Goal: Transaction & Acquisition: Book appointment/travel/reservation

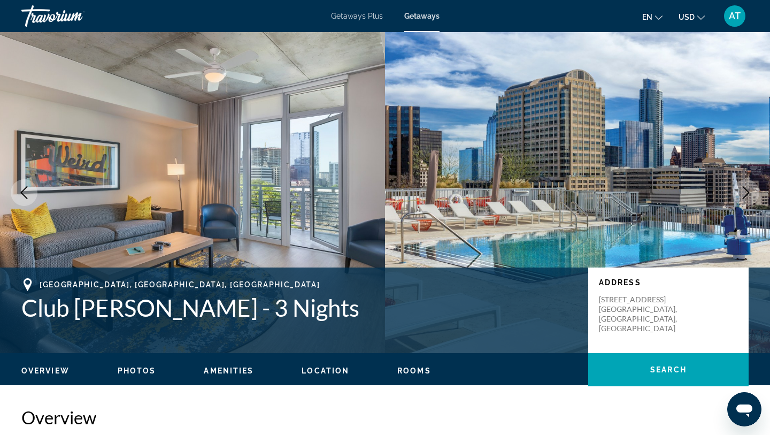
click at [60, 10] on div "Travorium" at bounding box center [74, 16] width 107 height 28
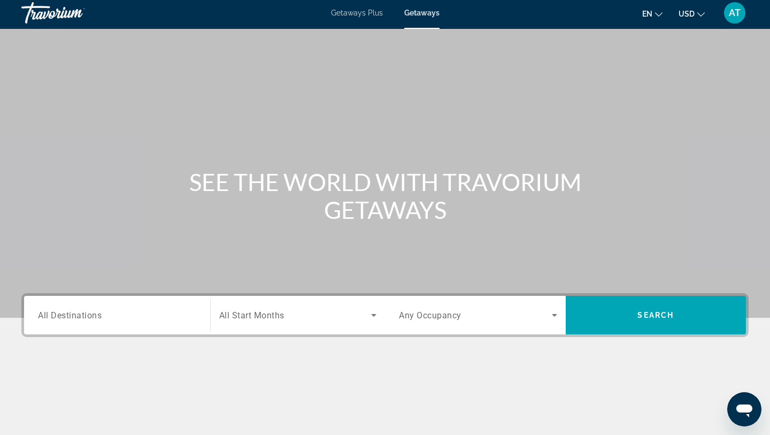
scroll to position [6, 0]
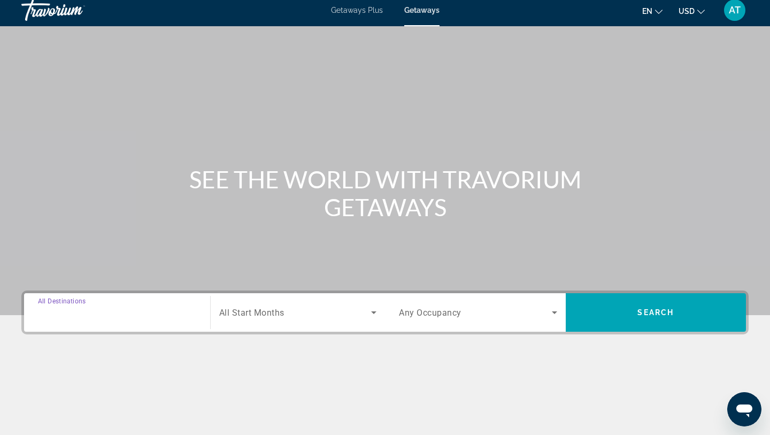
click at [159, 307] on input "Destination All Destinations" at bounding box center [117, 312] width 158 height 13
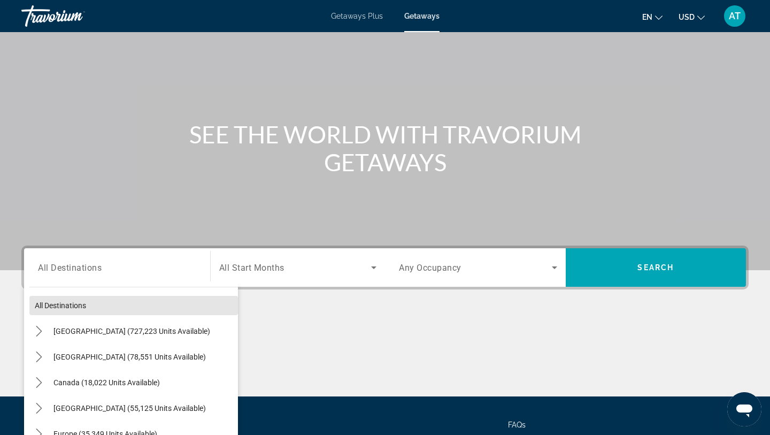
click at [159, 307] on span "Select destination: All destinations" at bounding box center [133, 305] width 208 height 26
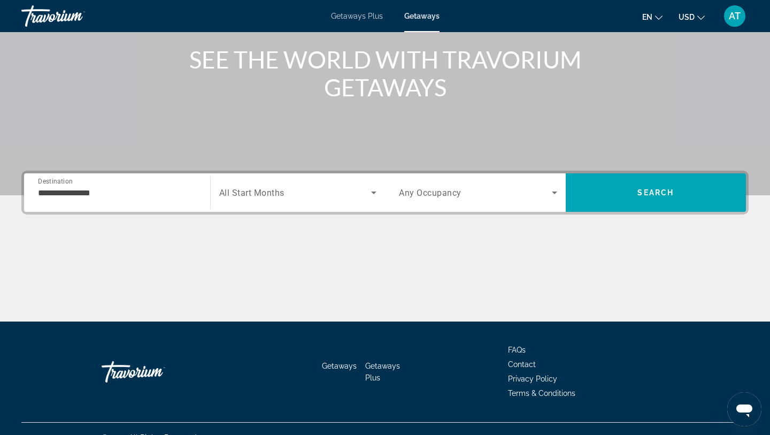
scroll to position [143, 0]
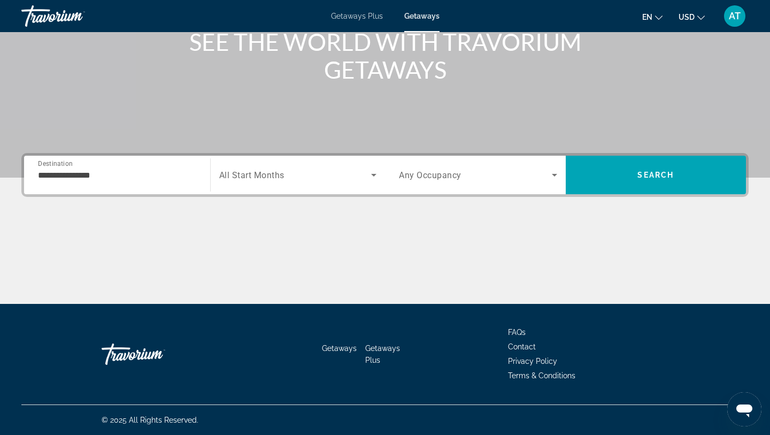
click at [177, 170] on input "**********" at bounding box center [117, 175] width 158 height 13
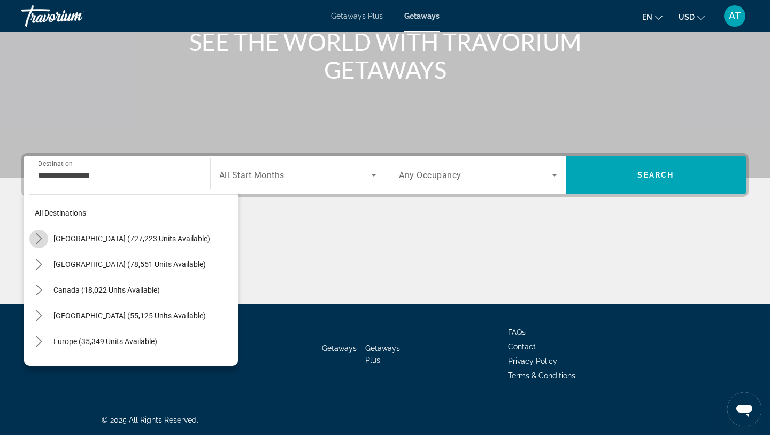
click at [39, 233] on icon "Toggle United States (727,223 units available) submenu" at bounding box center [39, 238] width 11 height 11
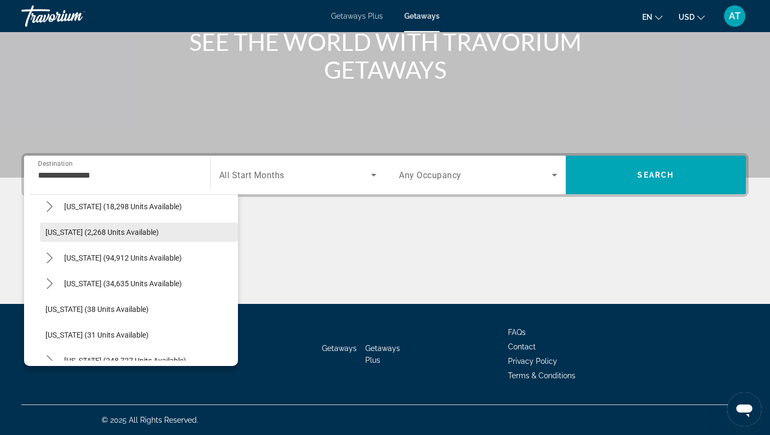
scroll to position [59, 0]
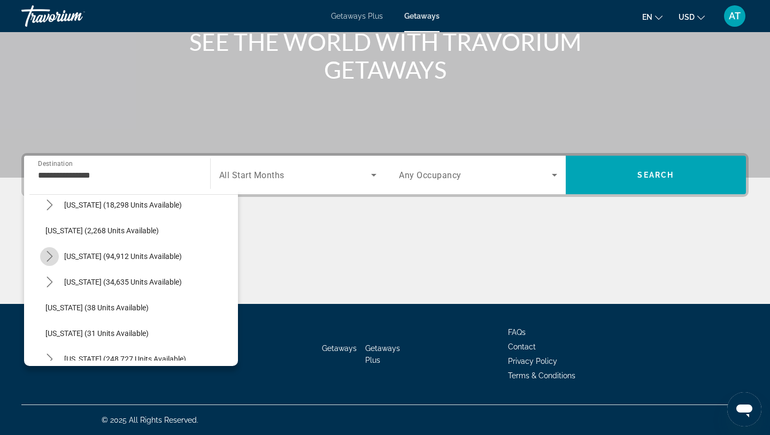
click at [50, 253] on icon "Toggle California (94,912 units available) submenu" at bounding box center [49, 256] width 11 height 11
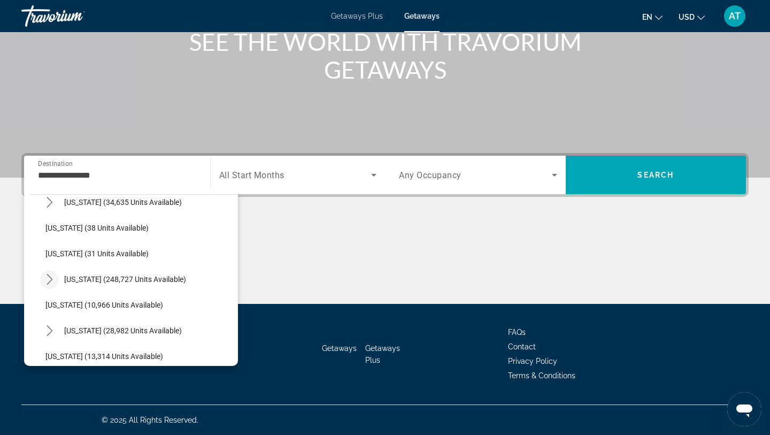
click at [50, 280] on icon "Toggle Florida (248,727 units available) submenu" at bounding box center [49, 279] width 11 height 11
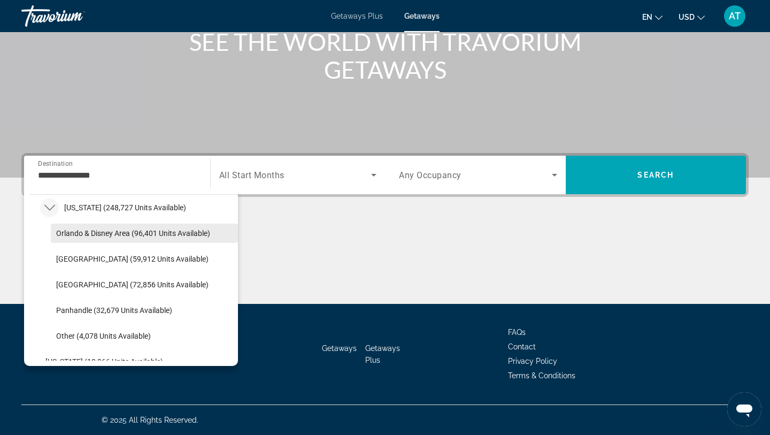
scroll to position [363, 0]
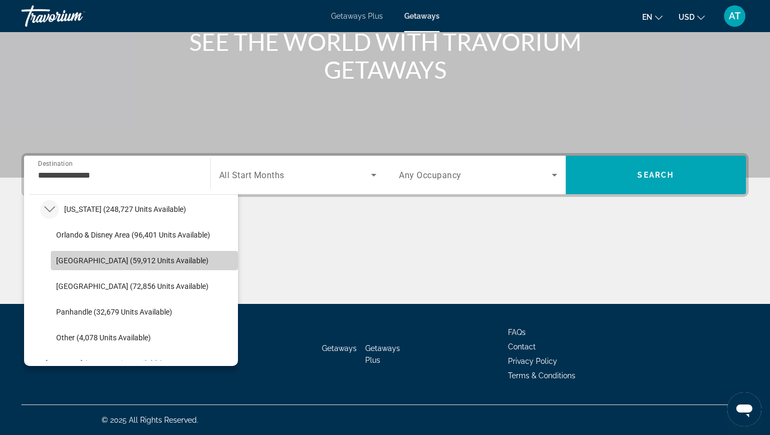
click at [76, 258] on span "[GEOGRAPHIC_DATA] (59,912 units available)" at bounding box center [132, 260] width 152 height 9
type input "**********"
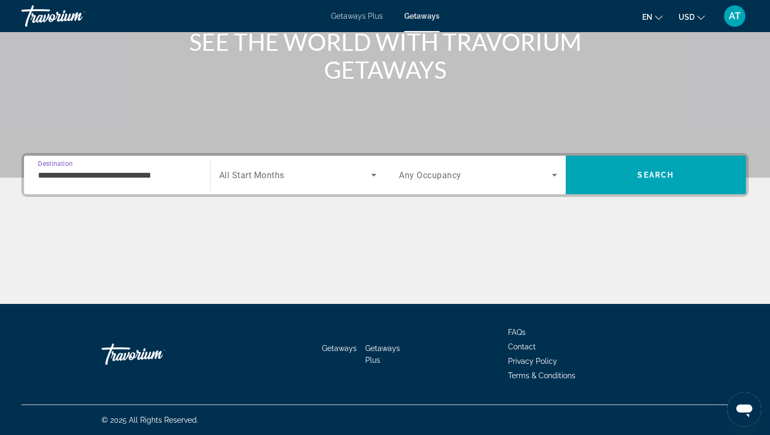
click at [358, 177] on span "Search widget" at bounding box center [295, 174] width 152 height 13
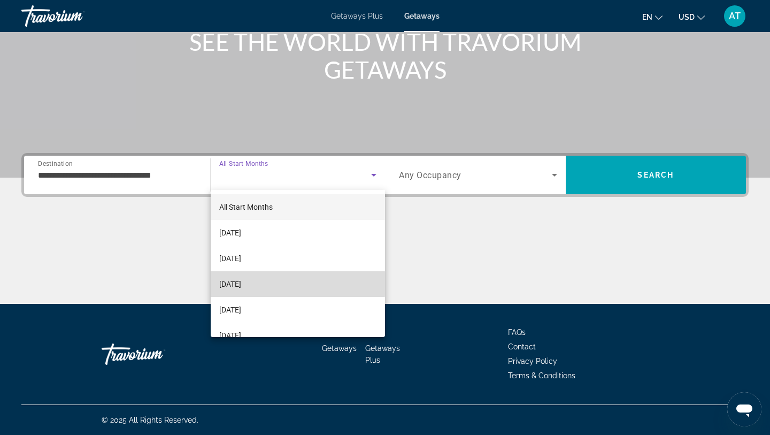
click at [241, 283] on span "[DATE]" at bounding box center [230, 283] width 22 height 13
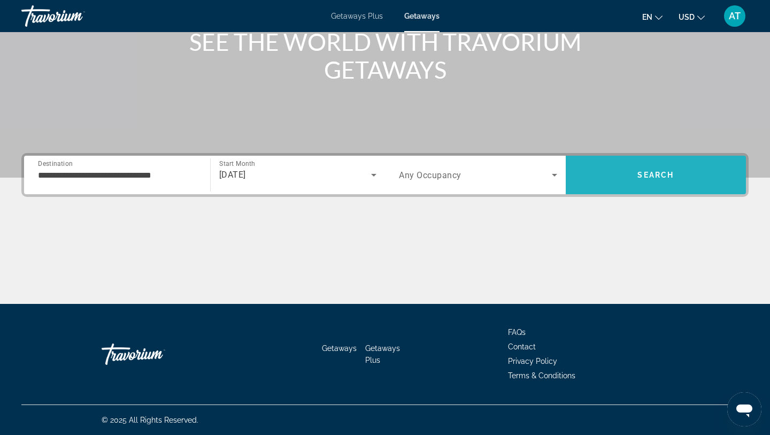
click at [604, 159] on span "Search" at bounding box center [655, 175] width 181 height 38
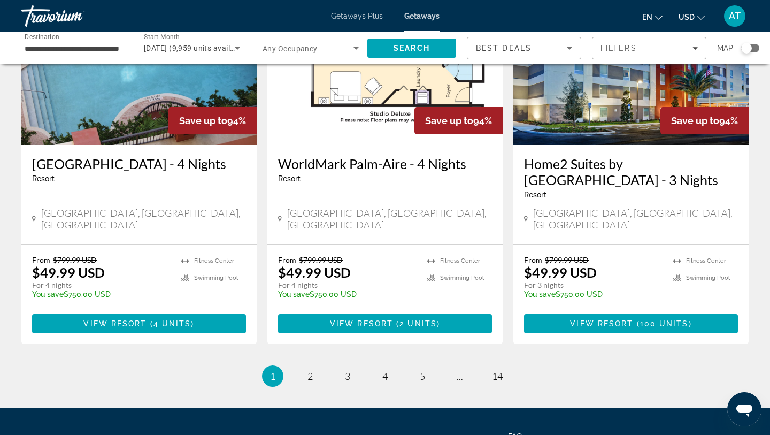
scroll to position [1375, 0]
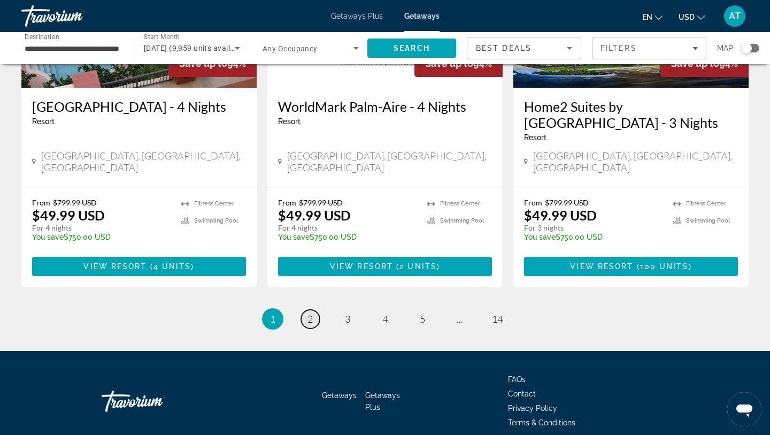
click at [306, 309] on link "page 2" at bounding box center [310, 318] width 19 height 19
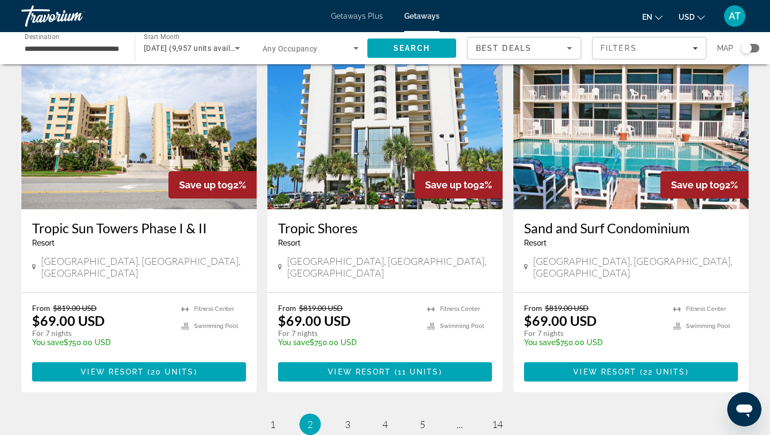
scroll to position [1208, 0]
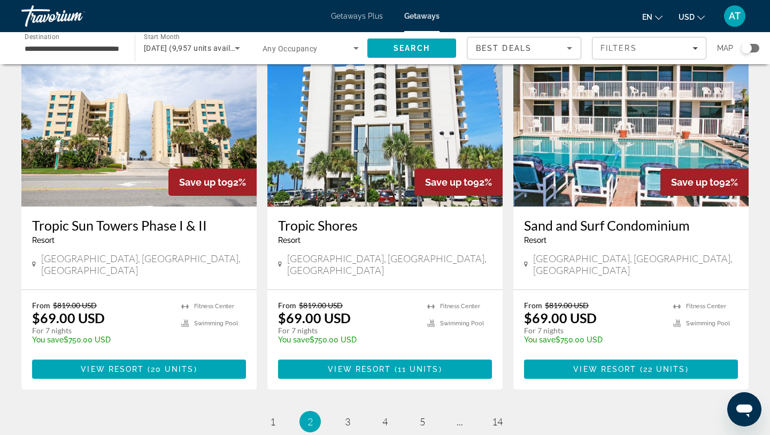
click at [338, 410] on li "page 3" at bounding box center [347, 420] width 21 height 21
click at [345, 415] on span "3" at bounding box center [347, 421] width 5 height 12
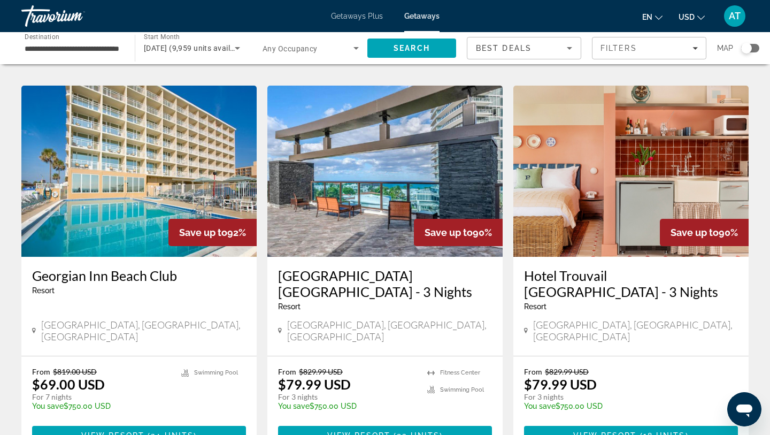
scroll to position [1311, 0]
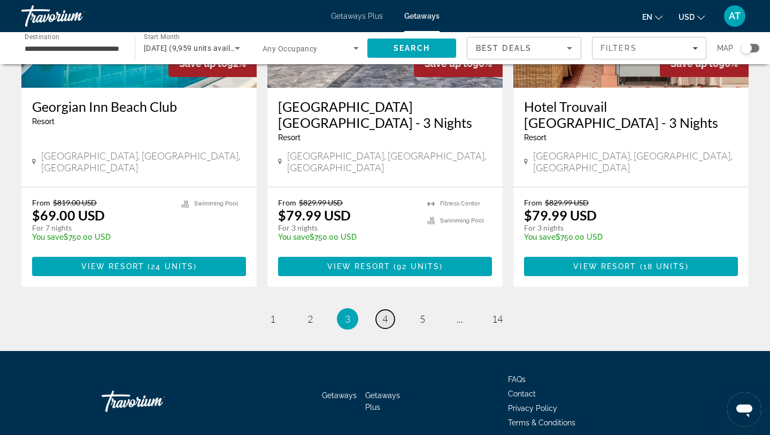
click at [379, 309] on link "page 4" at bounding box center [385, 318] width 19 height 19
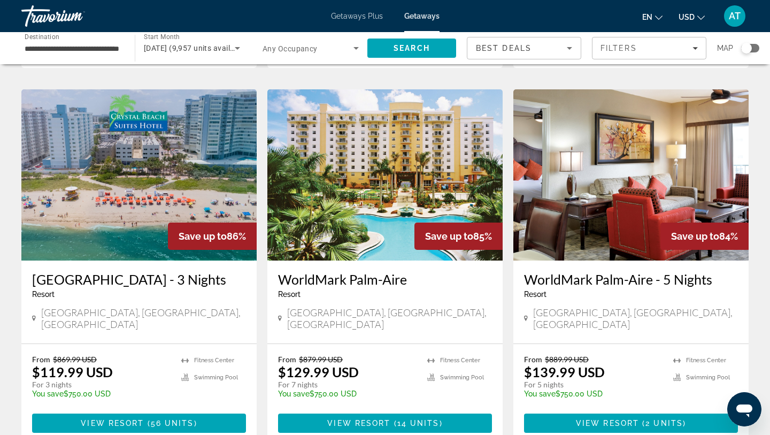
scroll to position [422, 0]
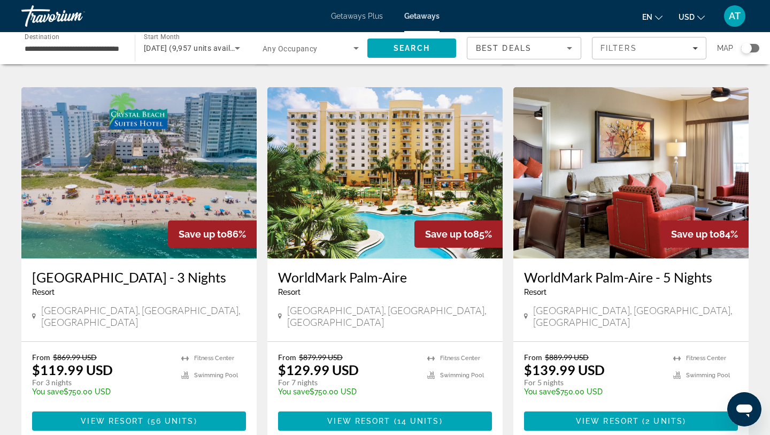
click at [150, 185] on img "Main content" at bounding box center [138, 172] width 235 height 171
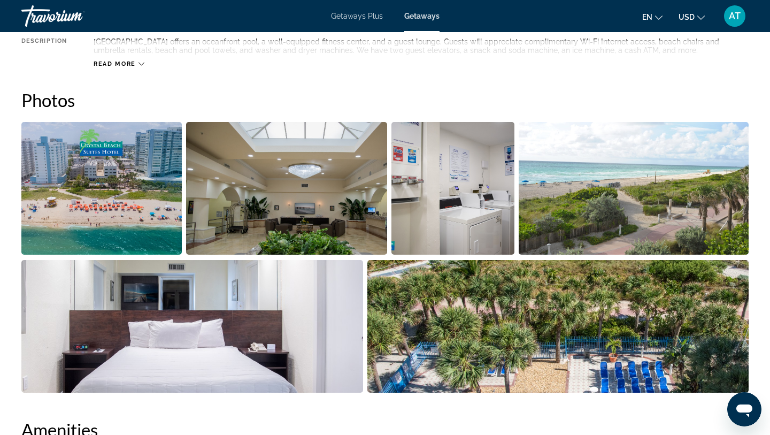
scroll to position [439, 0]
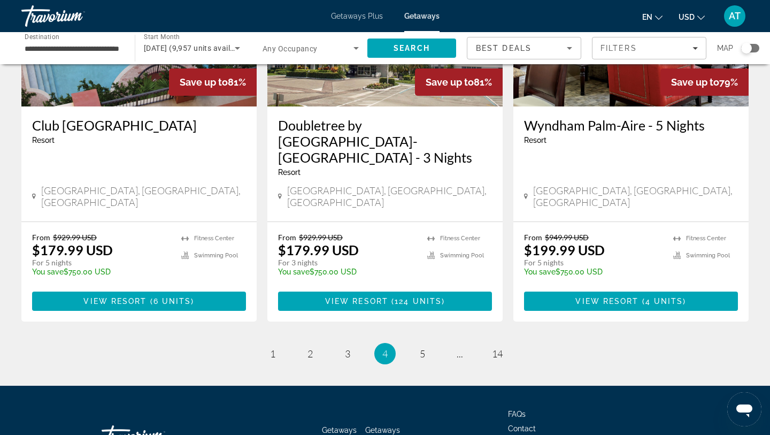
scroll to position [1359, 0]
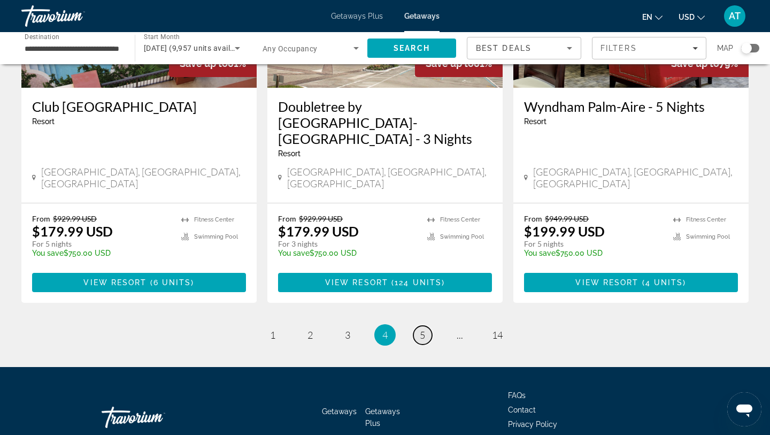
click at [430, 325] on link "page 5" at bounding box center [422, 334] width 19 height 19
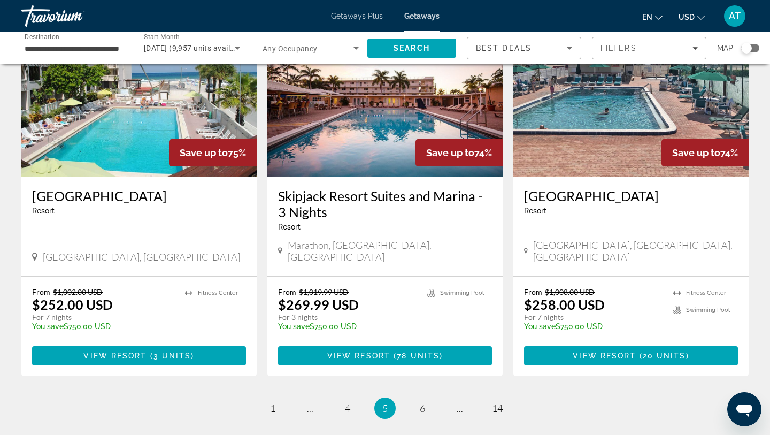
scroll to position [1343, 0]
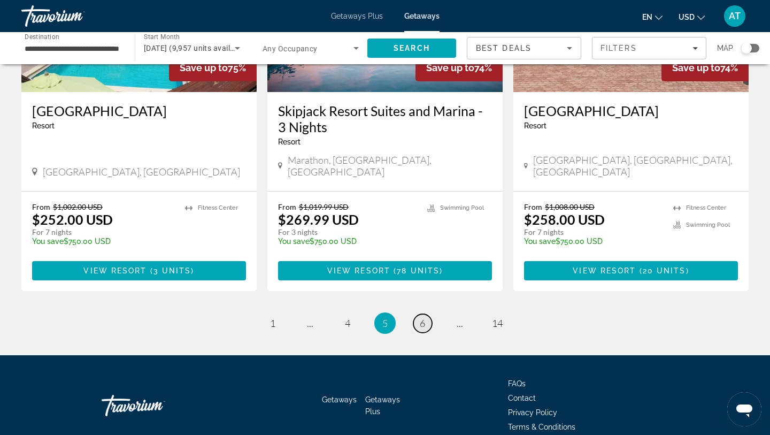
click at [414, 314] on link "page 6" at bounding box center [422, 323] width 19 height 19
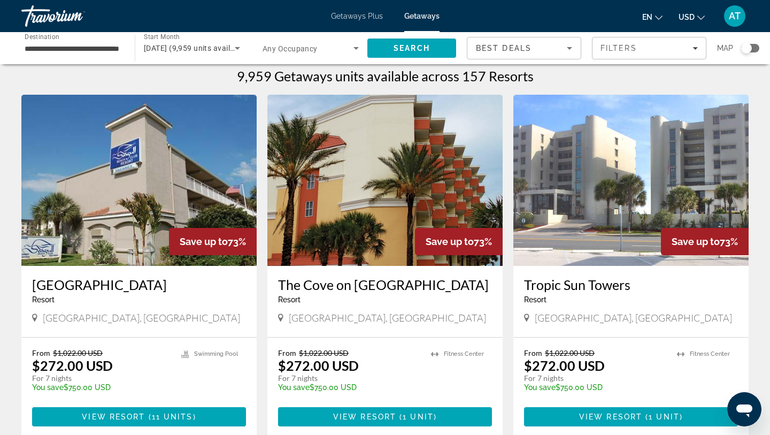
scroll to position [7, 0]
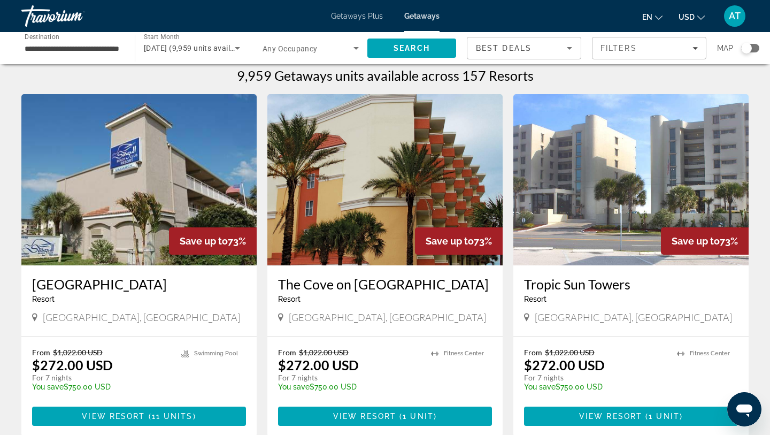
click at [53, 20] on div "Travorium" at bounding box center [74, 16] width 107 height 28
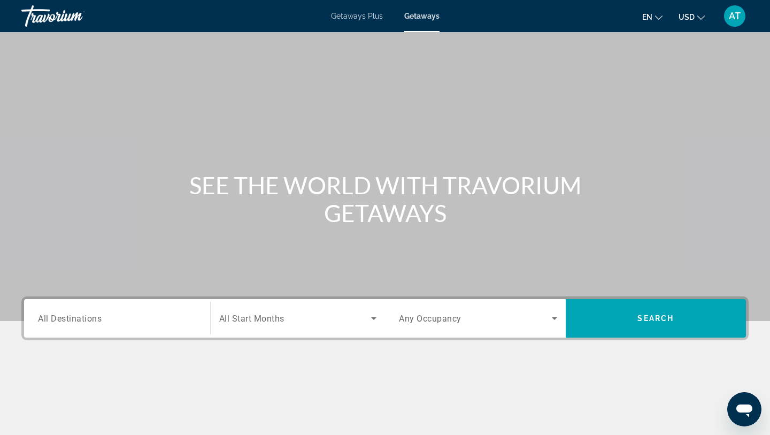
click at [61, 11] on div "Travorium" at bounding box center [74, 16] width 107 height 28
click at [60, 15] on div "Travorium" at bounding box center [74, 16] width 107 height 28
click at [354, 17] on span "Getaways Plus" at bounding box center [357, 16] width 52 height 9
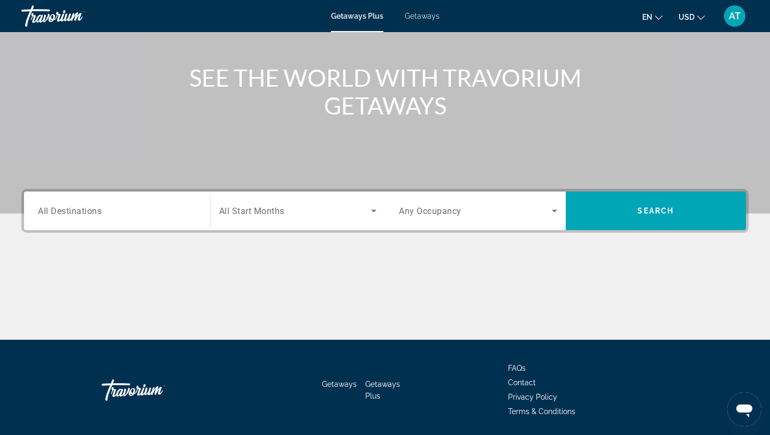
scroll to position [112, 0]
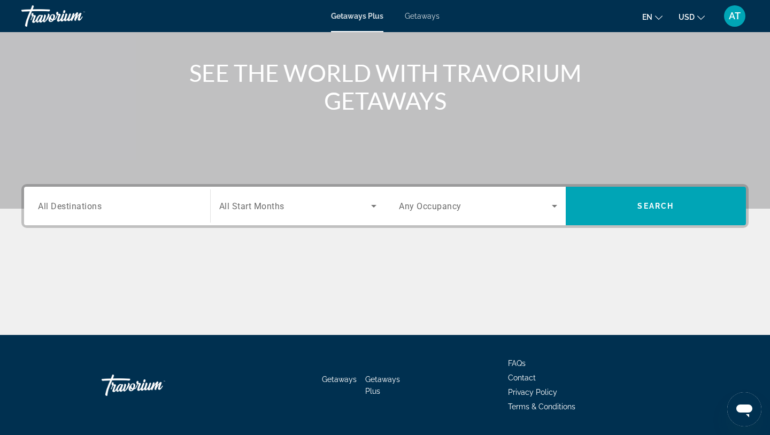
click at [84, 198] on div "Search widget" at bounding box center [117, 206] width 158 height 30
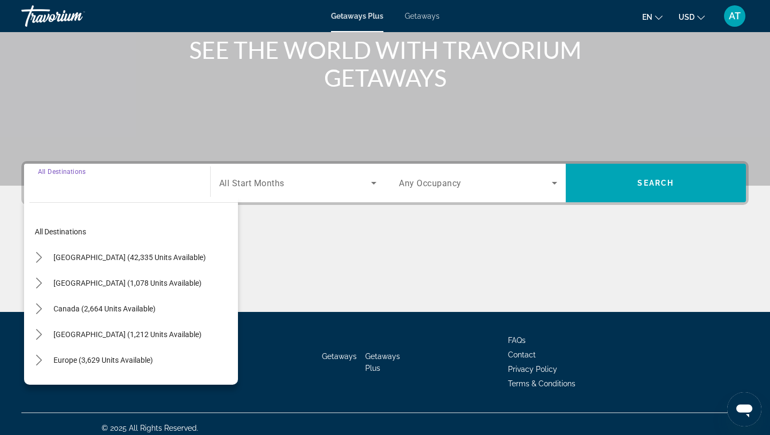
scroll to position [143, 0]
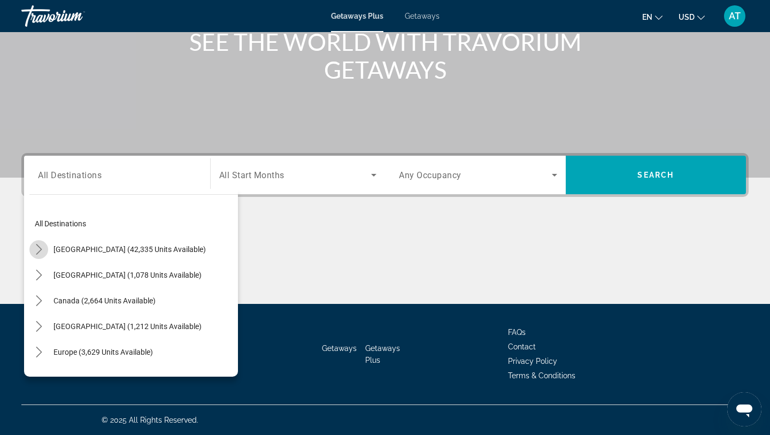
click at [37, 253] on icon "Toggle United States (42,335 units available) submenu" at bounding box center [39, 249] width 11 height 11
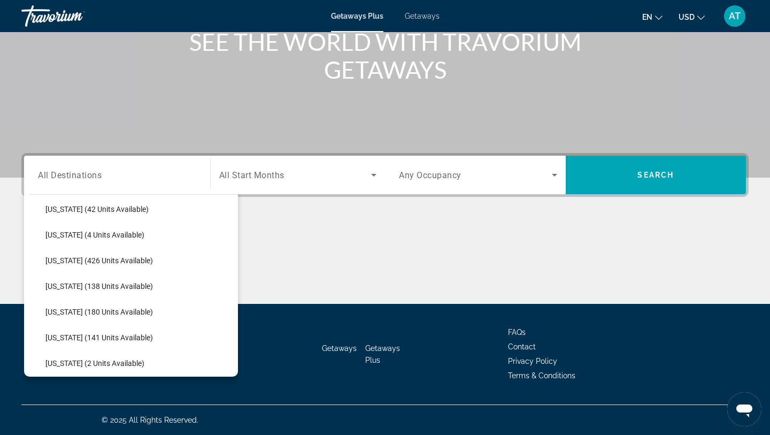
scroll to position [246, 0]
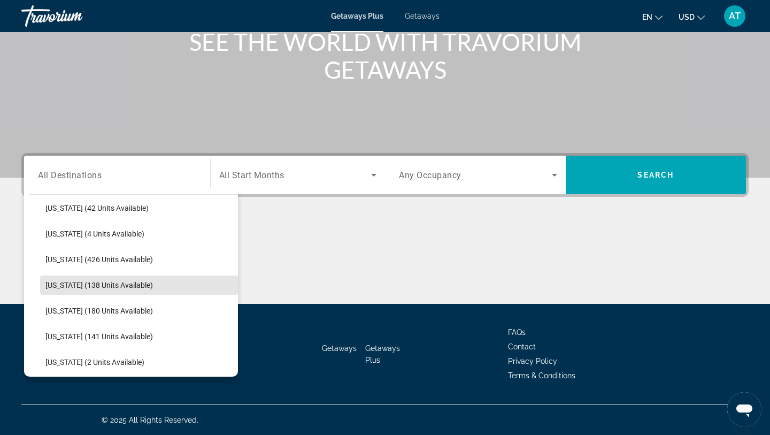
click at [73, 275] on span "Select destination: Illinois (138 units available)" at bounding box center [139, 285] width 198 height 26
type input "**********"
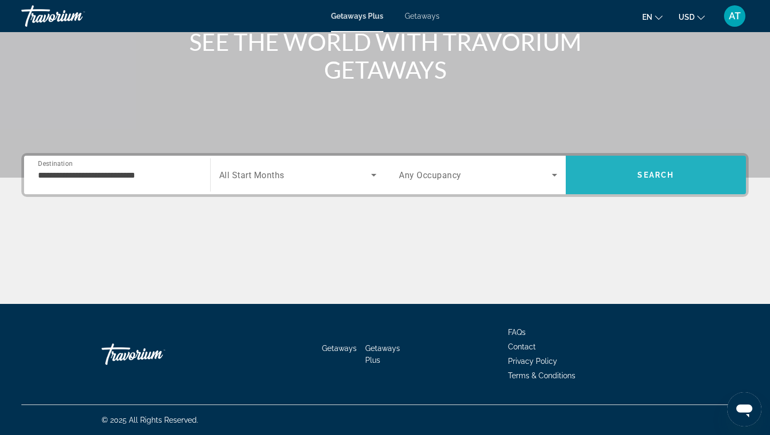
click at [683, 164] on span "Search" at bounding box center [655, 175] width 181 height 26
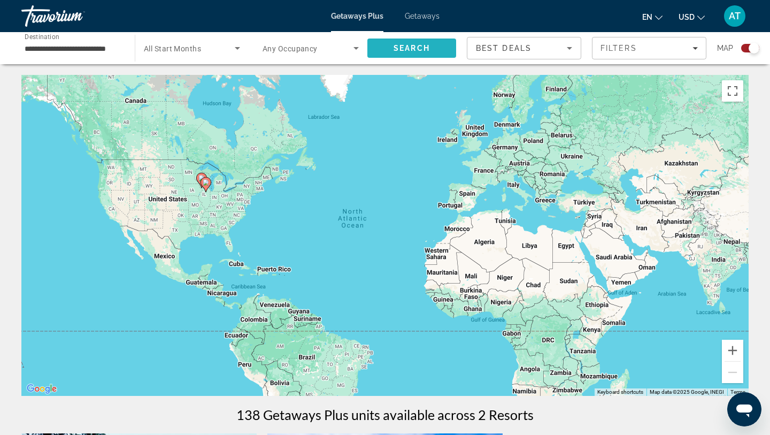
click at [419, 50] on span "Search" at bounding box center [411, 48] width 36 height 9
click at [324, 48] on span "Search widget" at bounding box center [307, 48] width 91 height 13
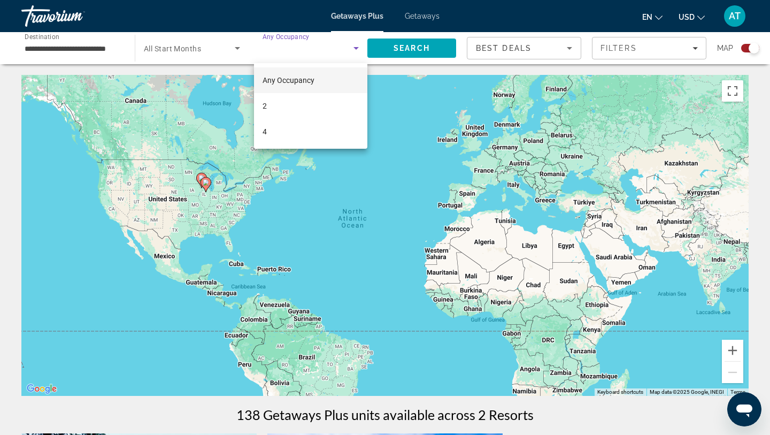
click at [741, 46] on div at bounding box center [385, 217] width 770 height 435
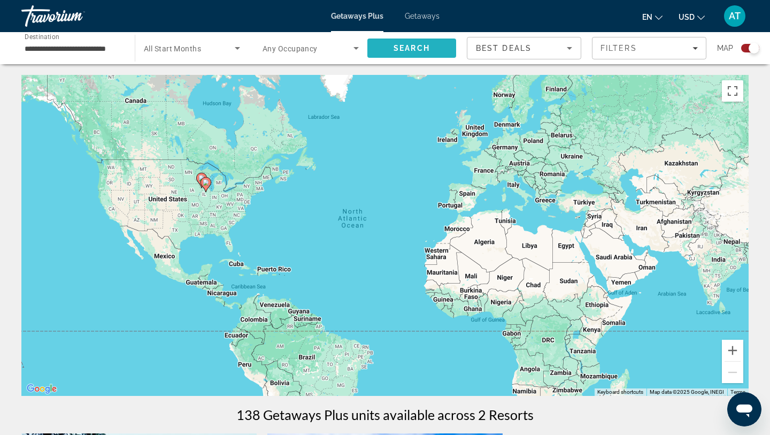
click at [440, 51] on span "Search" at bounding box center [411, 48] width 89 height 26
click at [189, 54] on span "Search widget" at bounding box center [189, 48] width 91 height 13
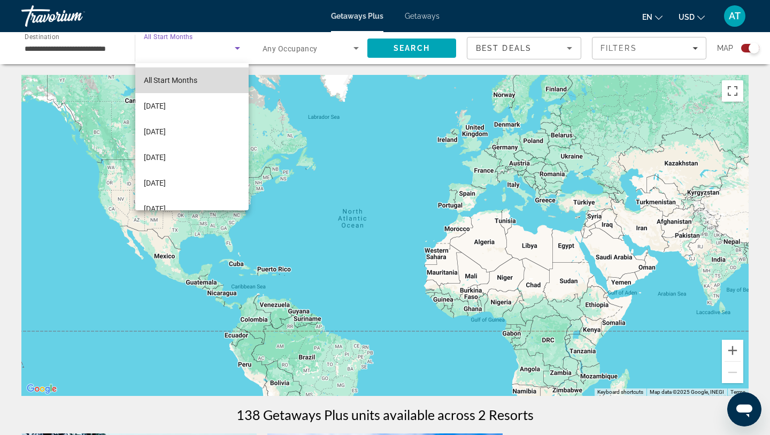
click at [208, 82] on mat-option "All Start Months" at bounding box center [191, 80] width 113 height 26
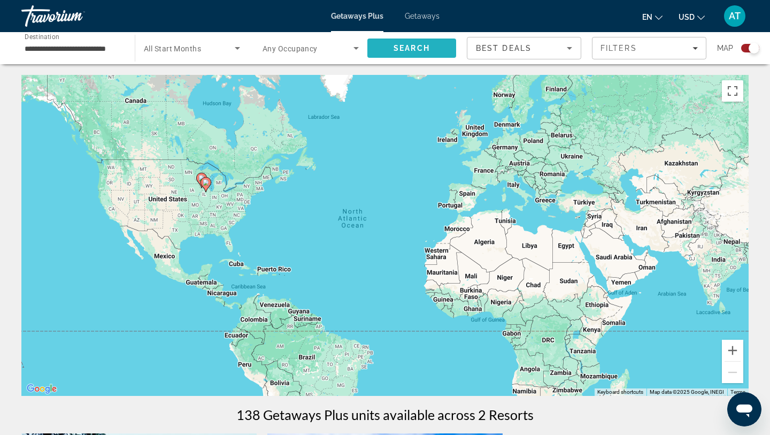
click at [403, 55] on span "Search" at bounding box center [411, 48] width 89 height 26
click at [210, 184] on icon "Main content" at bounding box center [205, 184] width 11 height 15
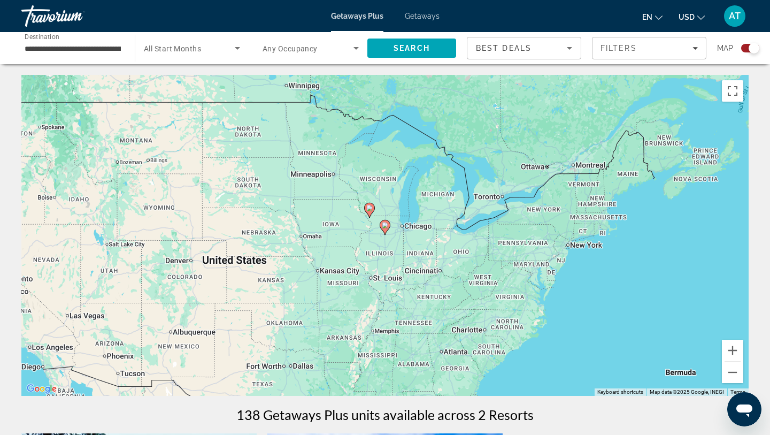
click at [385, 235] on gmp-advanced-marker "Main content" at bounding box center [384, 227] width 11 height 16
type input "**********"
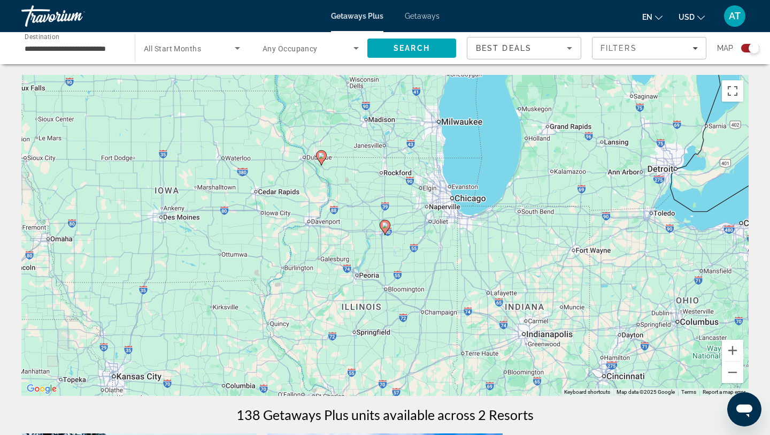
click at [463, 204] on div "To navigate, press the arrow keys. To activate drag with keyboard, press Alt + …" at bounding box center [384, 235] width 727 height 321
click at [387, 227] on icon "Main content" at bounding box center [385, 227] width 10 height 14
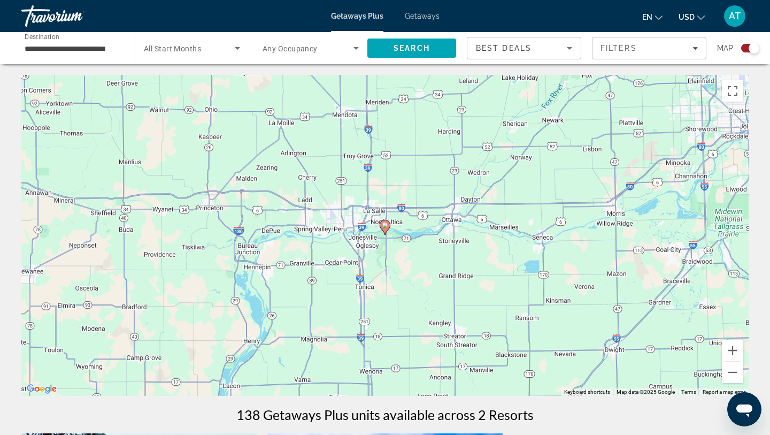
click at [387, 222] on image "Main content" at bounding box center [385, 225] width 6 height 6
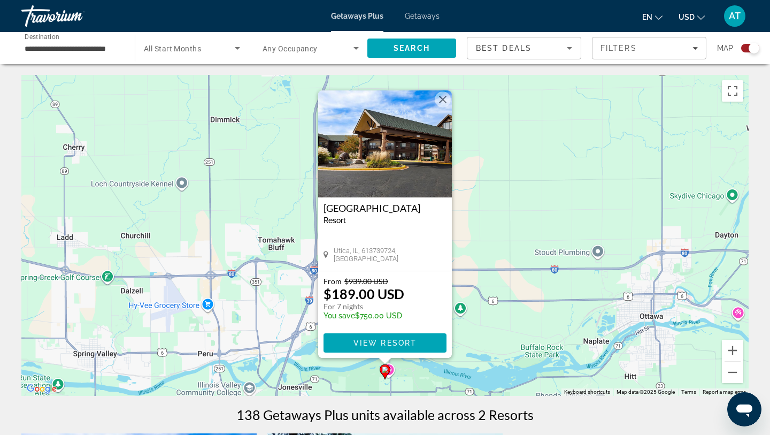
click at [407, 164] on img "Main content" at bounding box center [385, 143] width 134 height 107
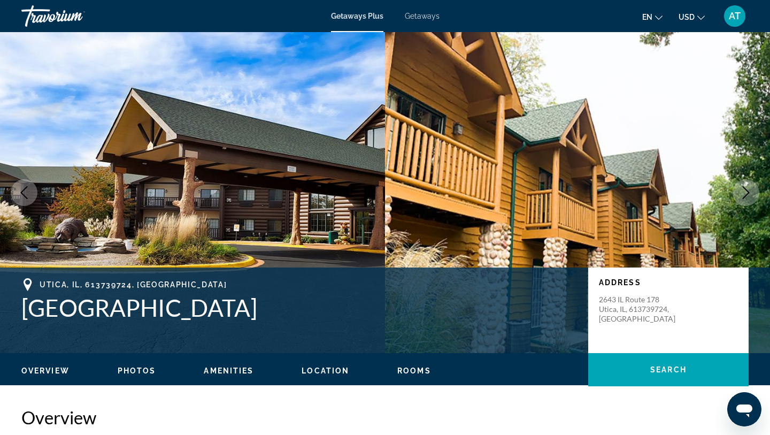
click at [748, 191] on icon "Next image" at bounding box center [745, 192] width 13 height 13
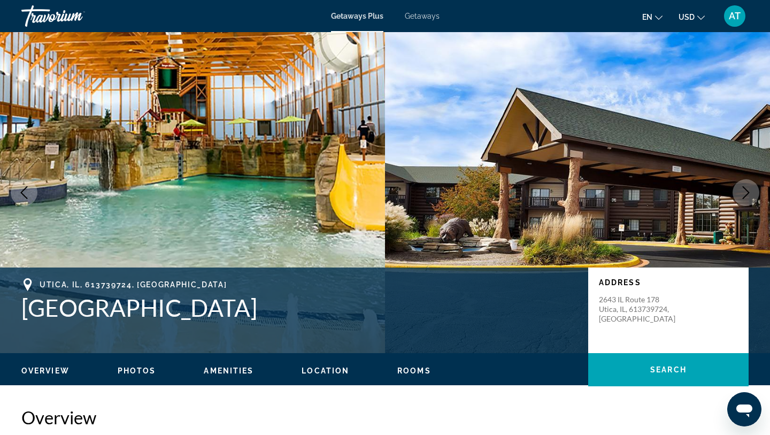
click at [747, 191] on icon "Next image" at bounding box center [745, 192] width 7 height 13
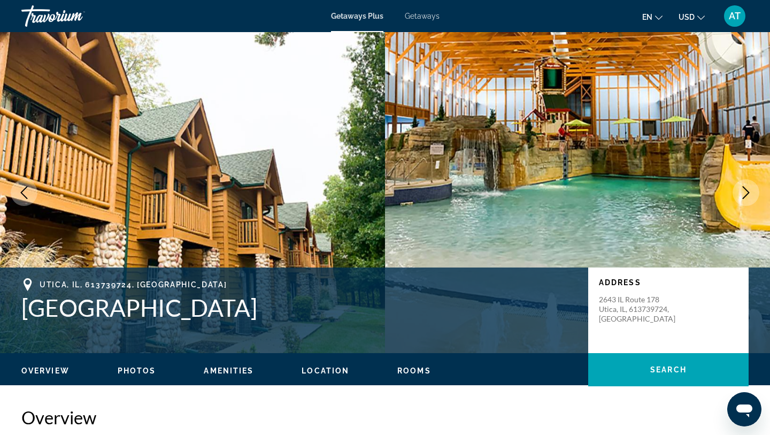
click at [747, 191] on icon "Next image" at bounding box center [745, 192] width 7 height 13
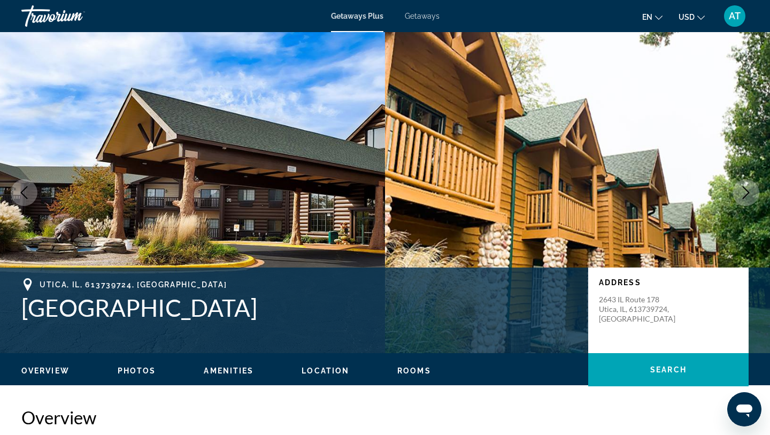
click at [747, 191] on icon "Next image" at bounding box center [745, 192] width 7 height 13
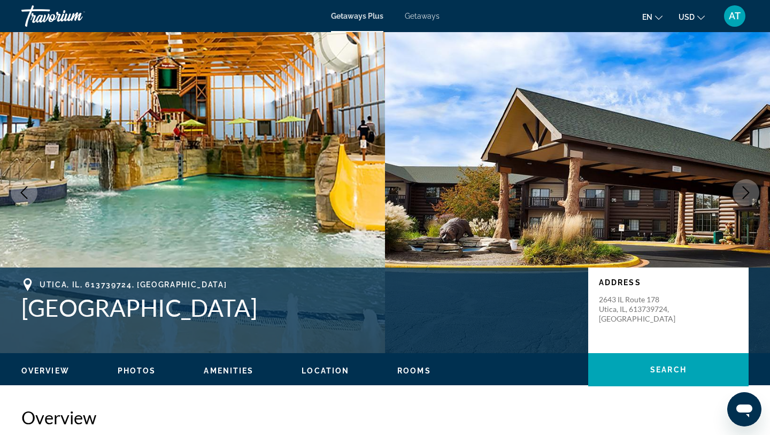
click at [747, 191] on icon "Next image" at bounding box center [745, 192] width 7 height 13
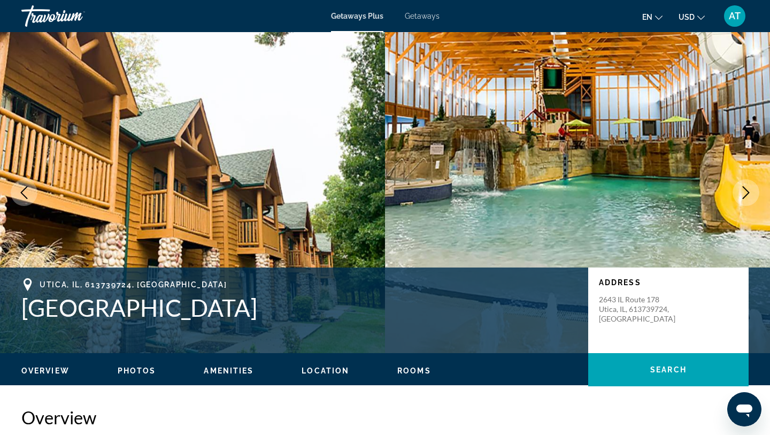
click at [747, 191] on icon "Next image" at bounding box center [745, 192] width 7 height 13
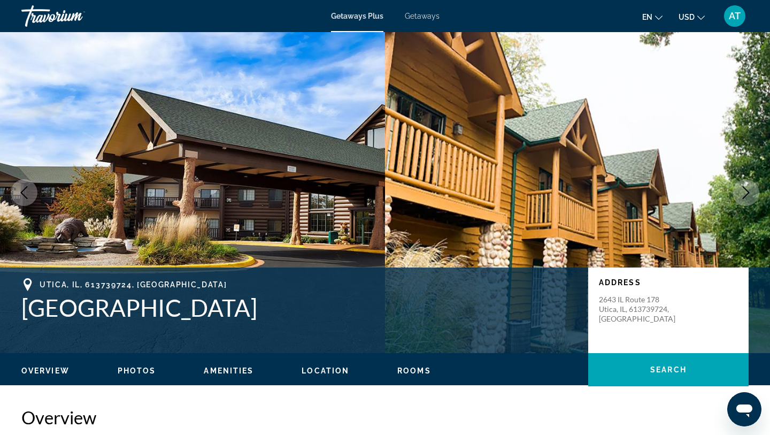
click at [747, 191] on icon "Next image" at bounding box center [745, 192] width 7 height 13
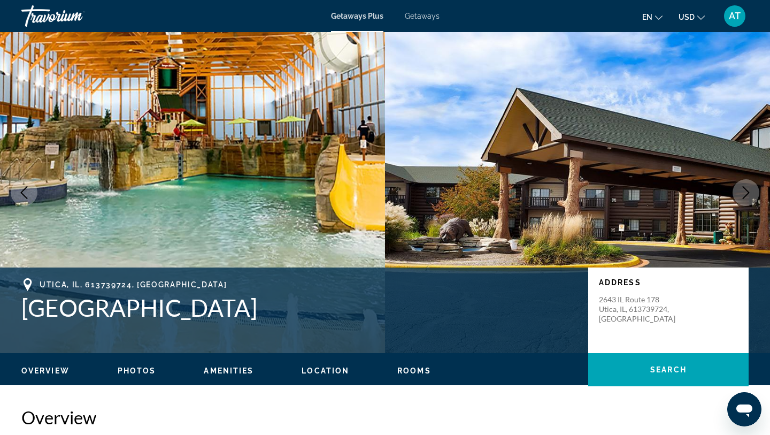
click at [747, 191] on icon "Next image" at bounding box center [745, 192] width 7 height 13
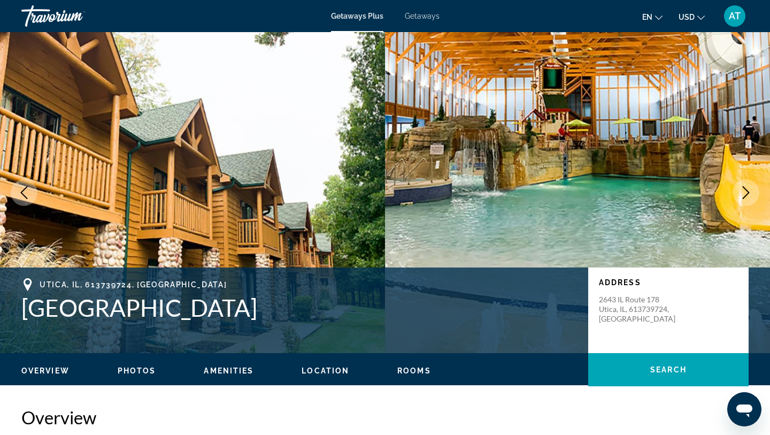
click at [747, 191] on icon "Next image" at bounding box center [745, 192] width 7 height 13
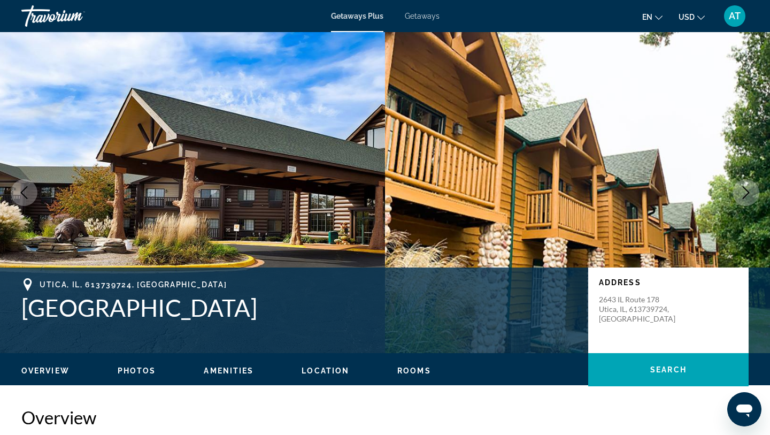
click at [747, 191] on icon "Next image" at bounding box center [745, 192] width 7 height 13
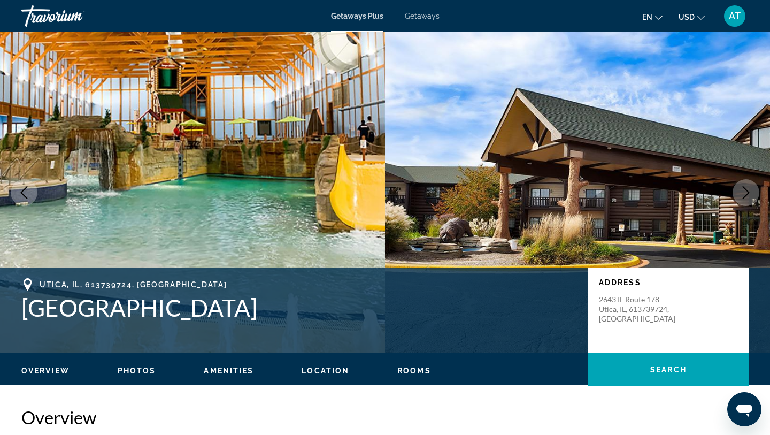
click at [747, 191] on icon "Next image" at bounding box center [745, 192] width 7 height 13
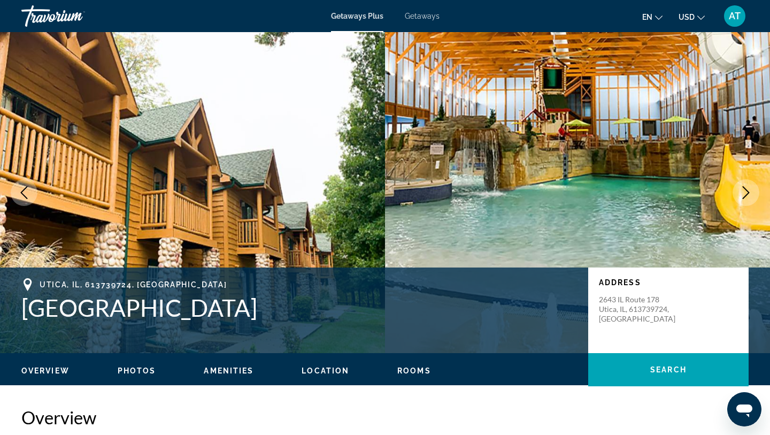
drag, startPoint x: 587, startPoint y: 200, endPoint x: 395, endPoint y: 200, distance: 191.9
click at [587, 200] on img "Main content" at bounding box center [577, 192] width 385 height 321
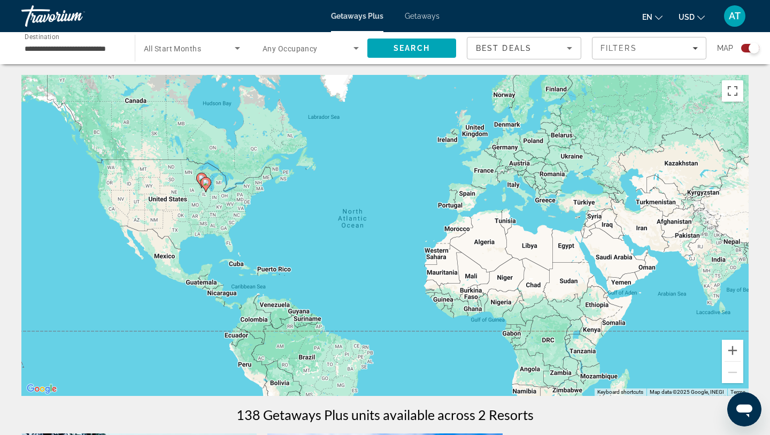
click at [199, 175] on image "Main content" at bounding box center [201, 178] width 6 height 6
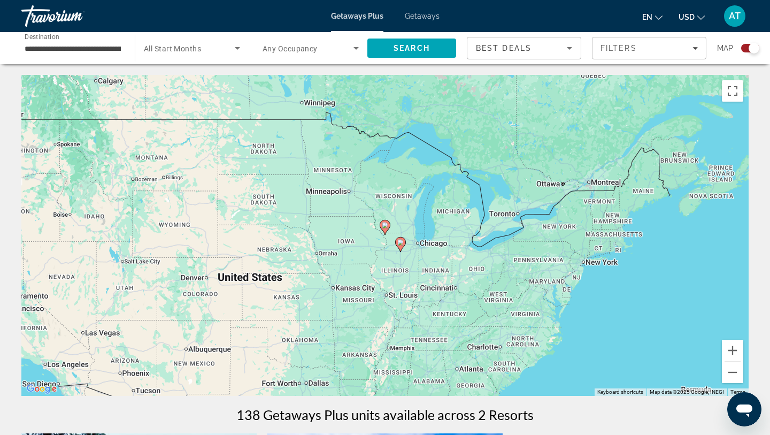
click at [389, 228] on gmp-advanced-marker "Main content" at bounding box center [384, 227] width 11 height 16
type input "**********"
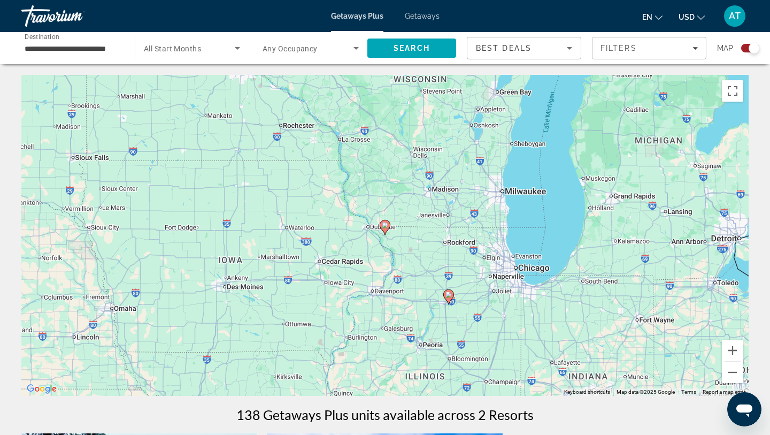
click at [386, 229] on icon "Main content" at bounding box center [385, 227] width 10 height 14
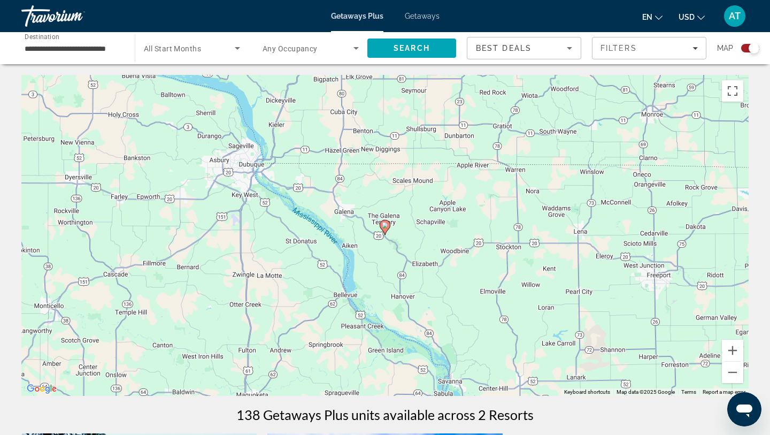
click at [386, 229] on icon "Main content" at bounding box center [385, 227] width 10 height 14
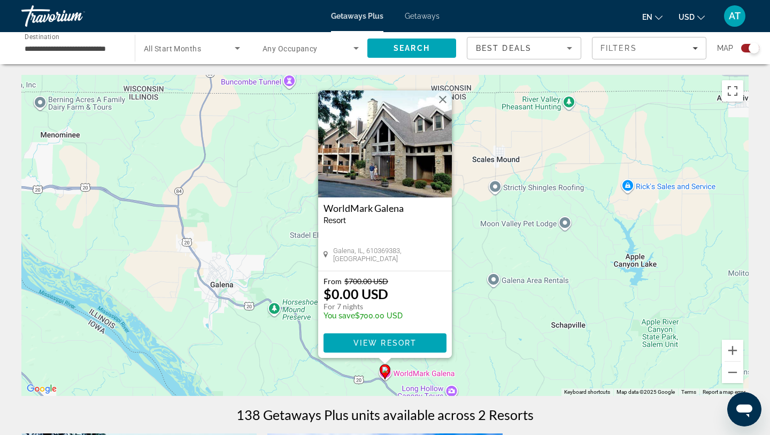
click at [431, 14] on span "Getaways" at bounding box center [422, 16] width 35 height 9
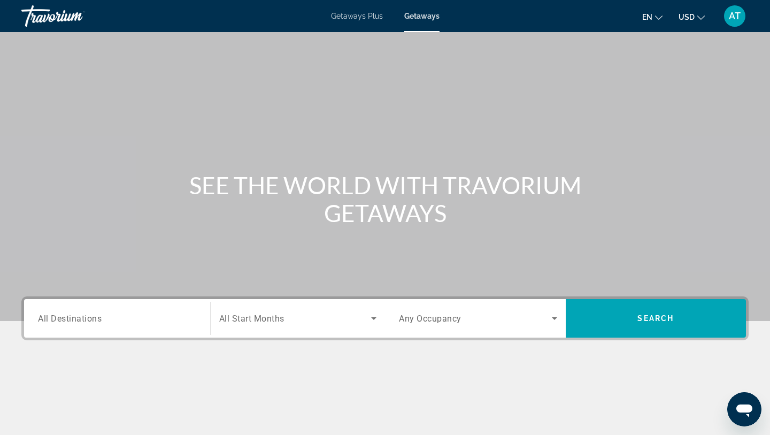
click at [114, 327] on div "Search widget" at bounding box center [117, 318] width 158 height 30
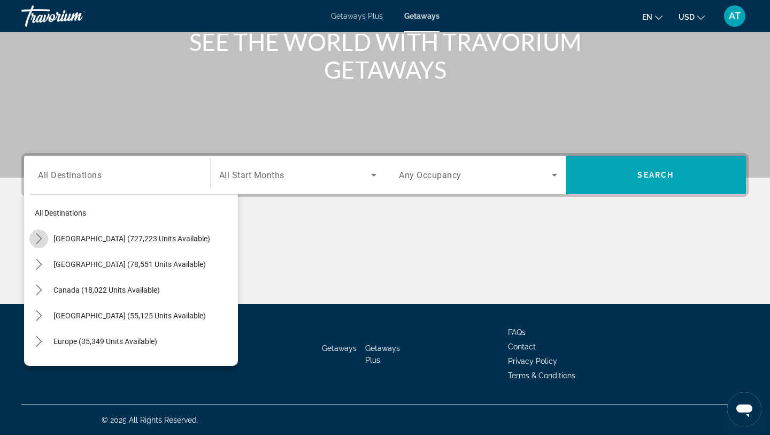
click at [34, 241] on icon "Toggle United States (727,223 units available) submenu" at bounding box center [39, 238] width 11 height 11
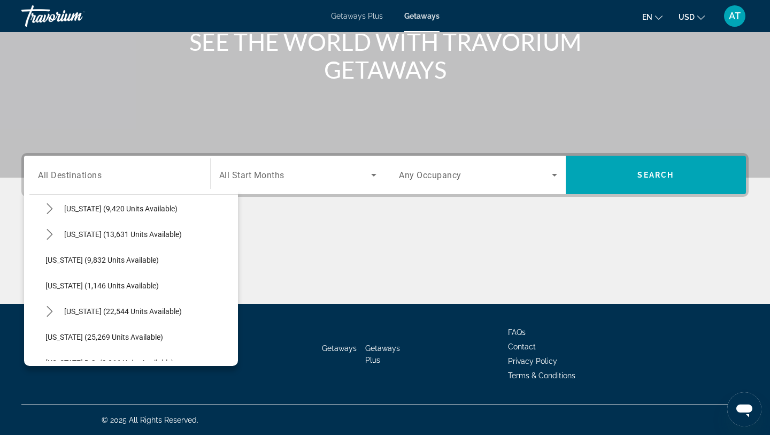
scroll to position [958, 0]
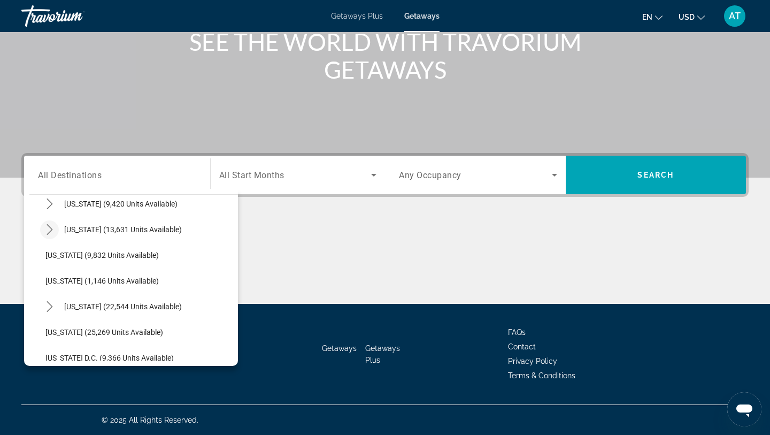
click at [53, 231] on icon "Toggle Texas (13,631 units available) submenu" at bounding box center [49, 229] width 11 height 11
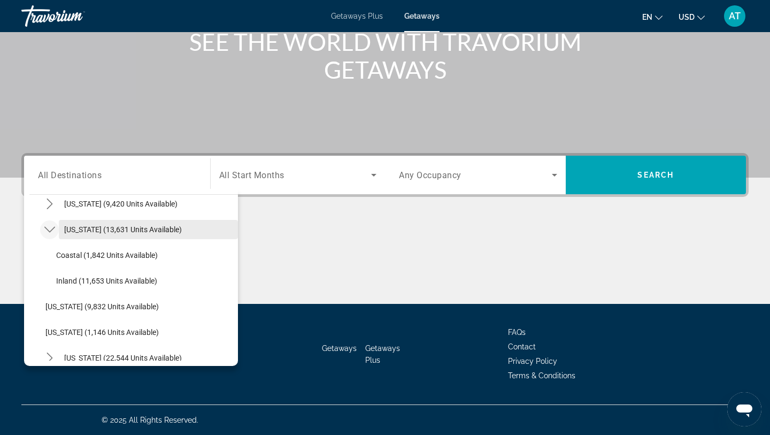
click at [110, 235] on span "Select destination: Texas (13,631 units available)" at bounding box center [148, 229] width 179 height 26
type input "**********"
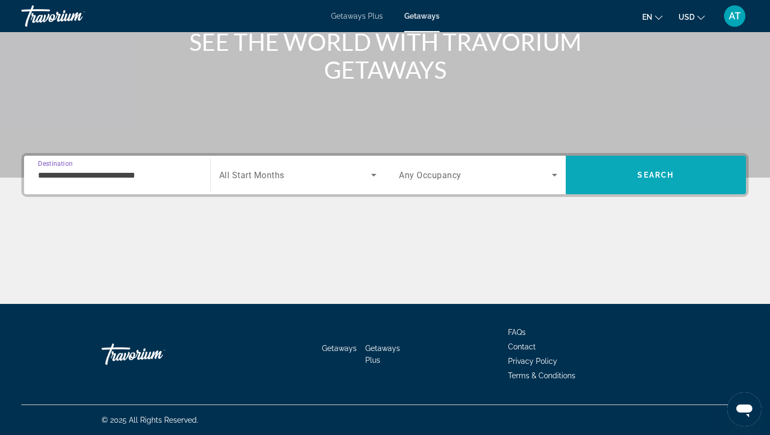
click at [599, 183] on span "Search" at bounding box center [655, 175] width 181 height 26
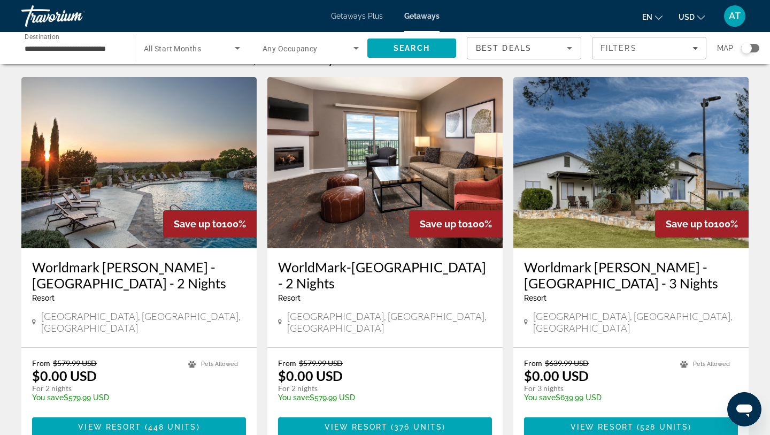
scroll to position [27, 0]
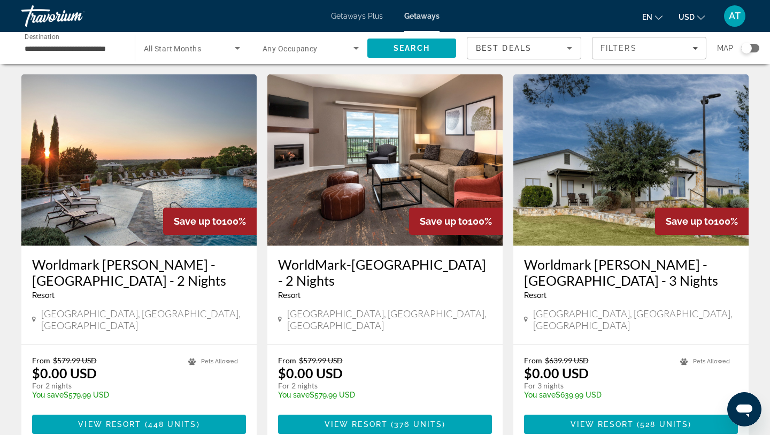
click at [401, 234] on img "Main content" at bounding box center [384, 159] width 235 height 171
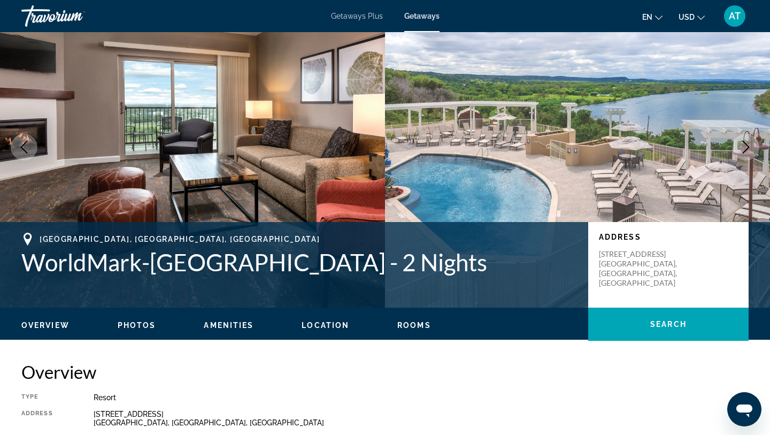
scroll to position [32, 0]
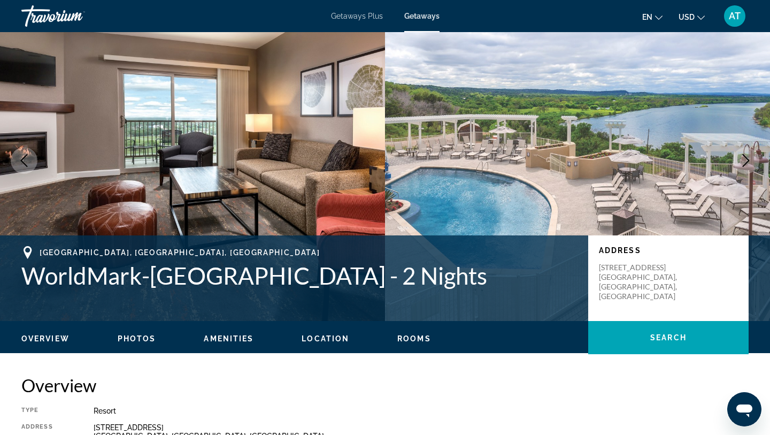
click at [326, 338] on span "Location" at bounding box center [325, 338] width 48 height 9
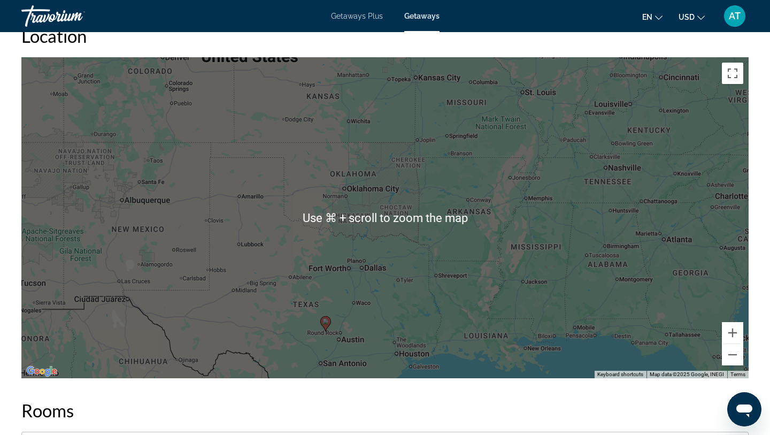
scroll to position [1268, 0]
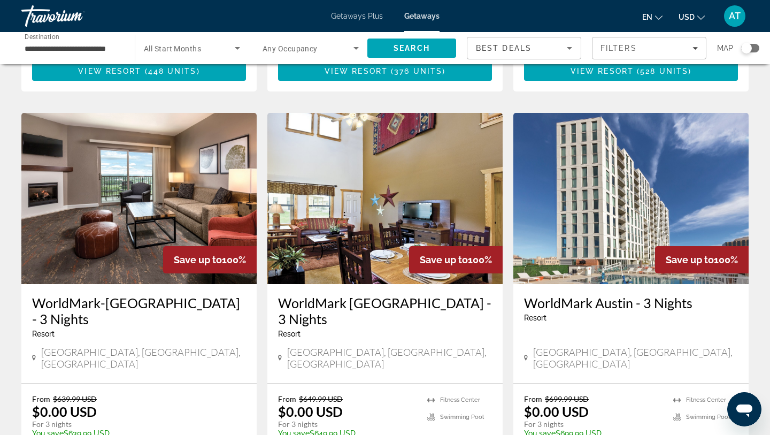
scroll to position [378, 0]
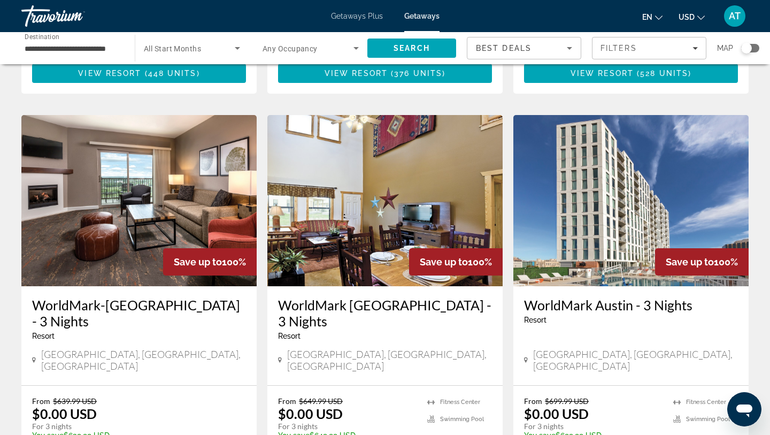
click at [560, 172] on img "Main content" at bounding box center [630, 200] width 235 height 171
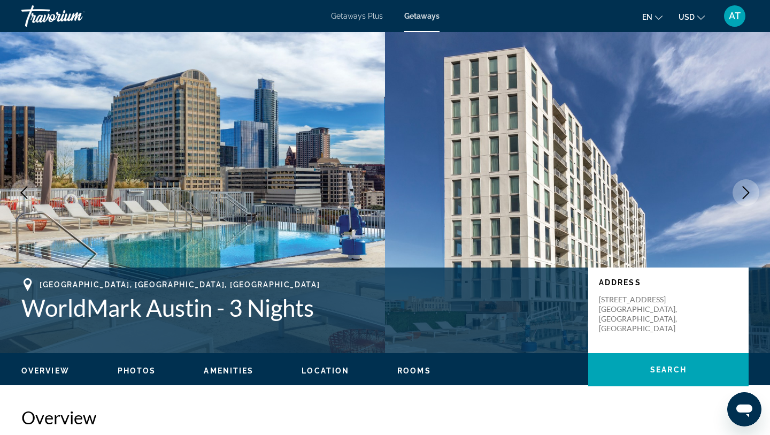
click at [747, 189] on icon "Next image" at bounding box center [745, 192] width 13 height 13
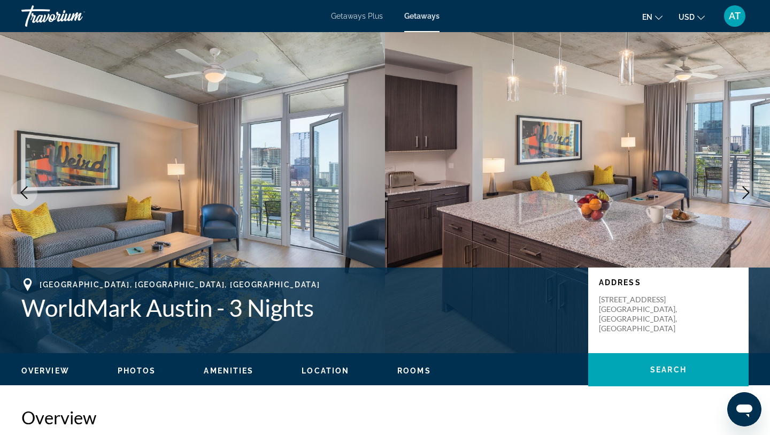
click at [747, 189] on icon "Next image" at bounding box center [745, 192] width 13 height 13
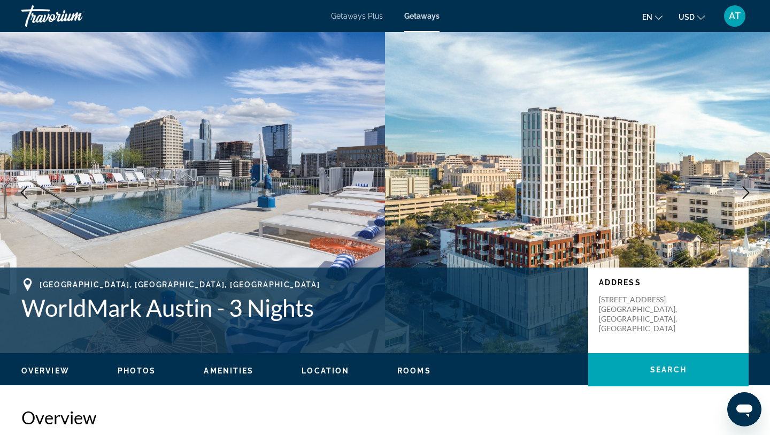
click at [747, 189] on icon "Next image" at bounding box center [745, 192] width 13 height 13
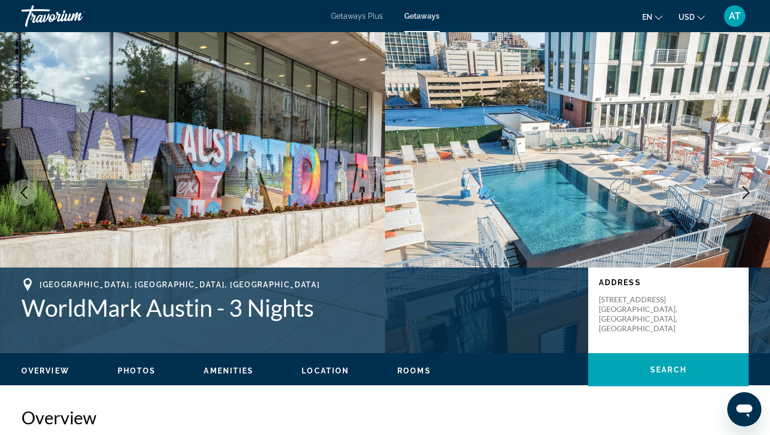
click at [747, 189] on icon "Next image" at bounding box center [745, 192] width 13 height 13
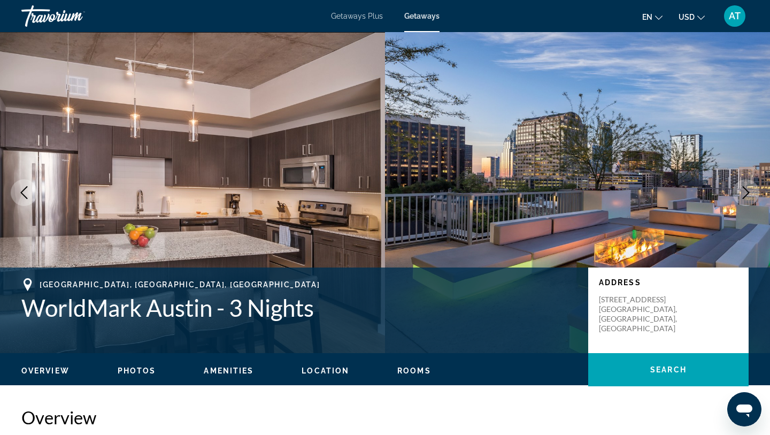
click at [747, 189] on icon "Next image" at bounding box center [745, 192] width 13 height 13
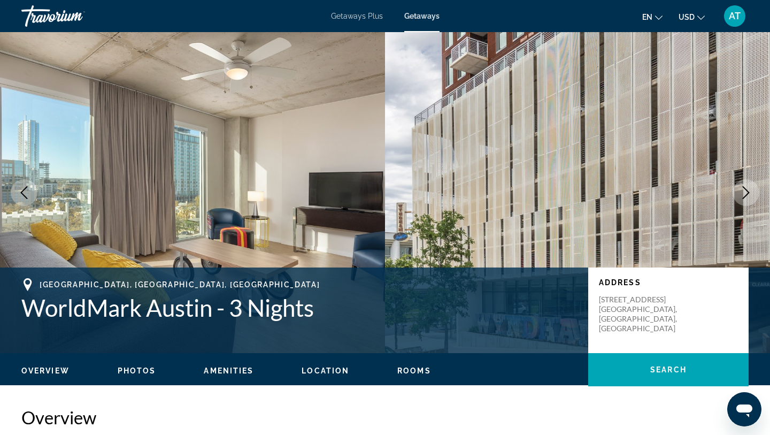
click at [747, 189] on icon "Next image" at bounding box center [745, 192] width 13 height 13
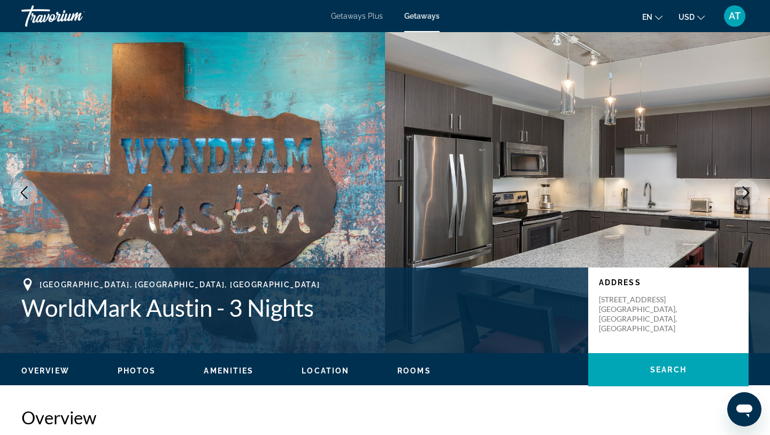
click at [748, 191] on icon "Next image" at bounding box center [745, 192] width 13 height 13
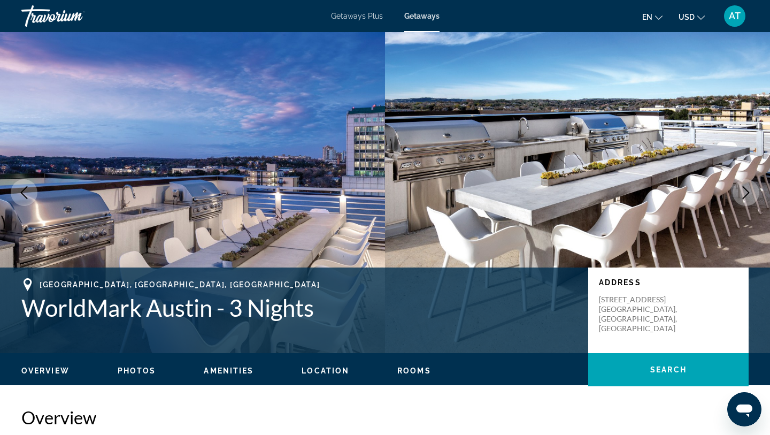
click at [748, 191] on icon "Next image" at bounding box center [745, 192] width 13 height 13
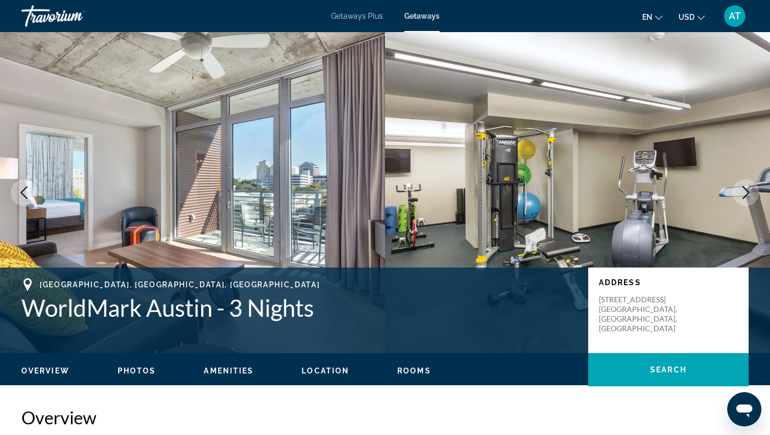
click at [749, 191] on icon "Next image" at bounding box center [745, 192] width 13 height 13
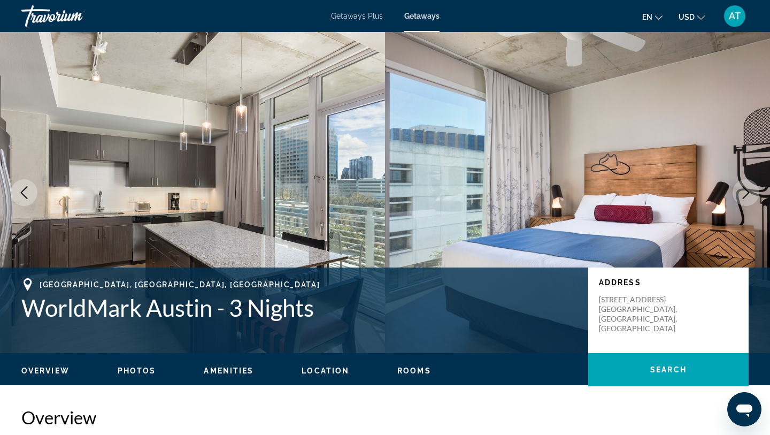
click at [749, 191] on icon "Next image" at bounding box center [745, 192] width 13 height 13
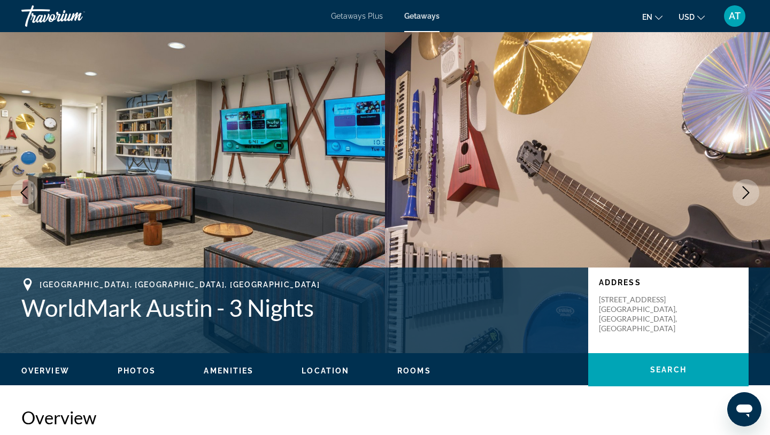
click at [749, 191] on icon "Next image" at bounding box center [745, 192] width 13 height 13
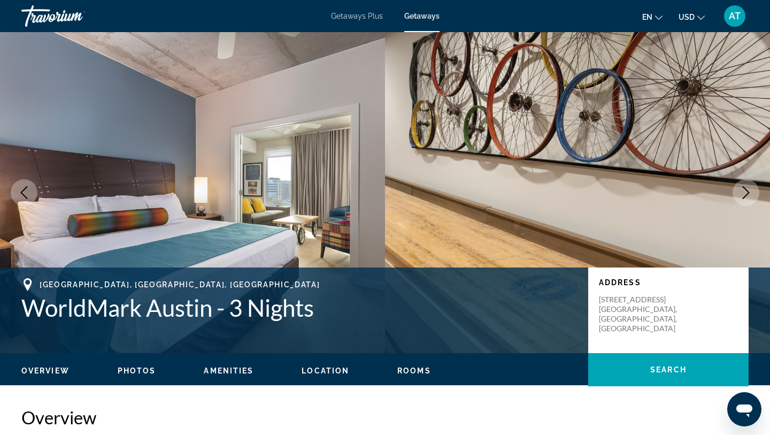
click at [749, 191] on icon "Next image" at bounding box center [745, 192] width 13 height 13
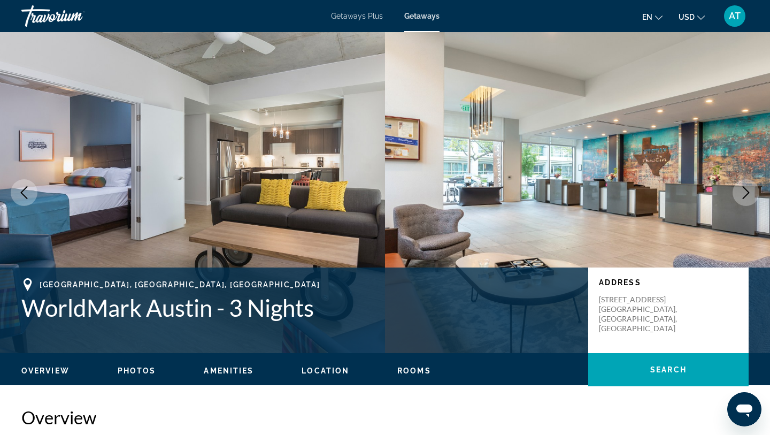
click at [749, 191] on icon "Next image" at bounding box center [745, 192] width 13 height 13
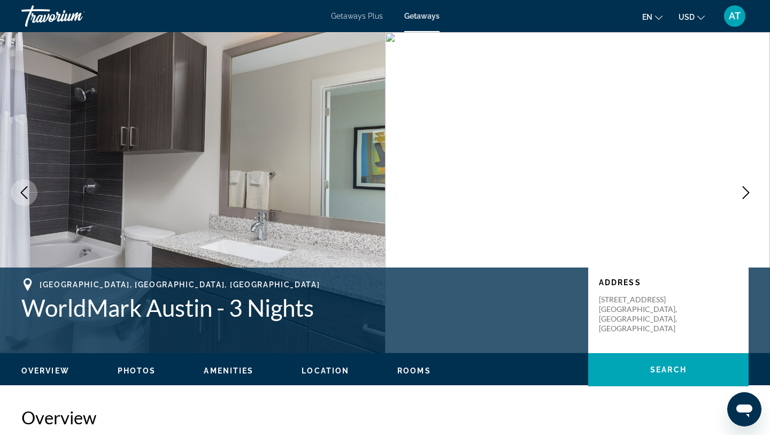
click at [749, 191] on icon "Next image" at bounding box center [745, 192] width 13 height 13
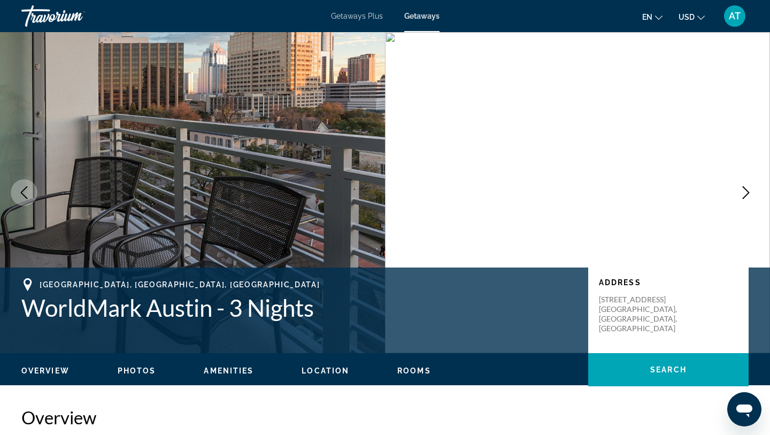
click at [749, 191] on icon "Next image" at bounding box center [745, 192] width 13 height 13
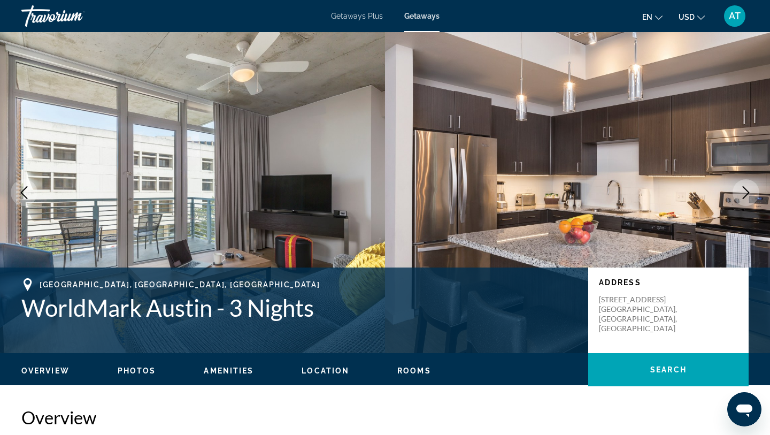
click at [749, 191] on icon "Next image" at bounding box center [745, 192] width 13 height 13
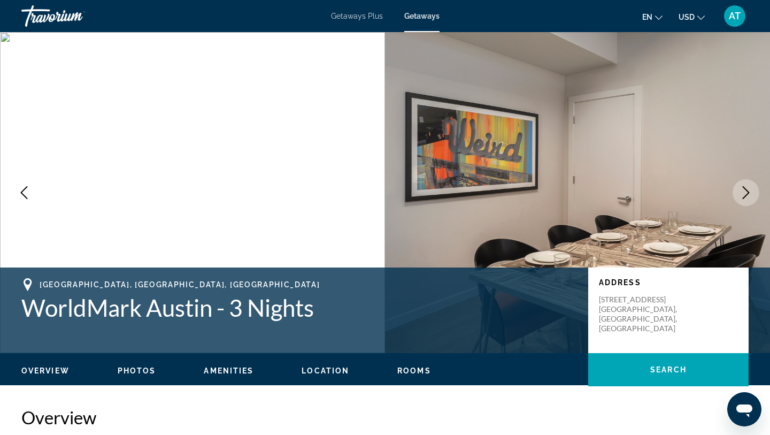
click at [749, 191] on icon "Next image" at bounding box center [745, 192] width 13 height 13
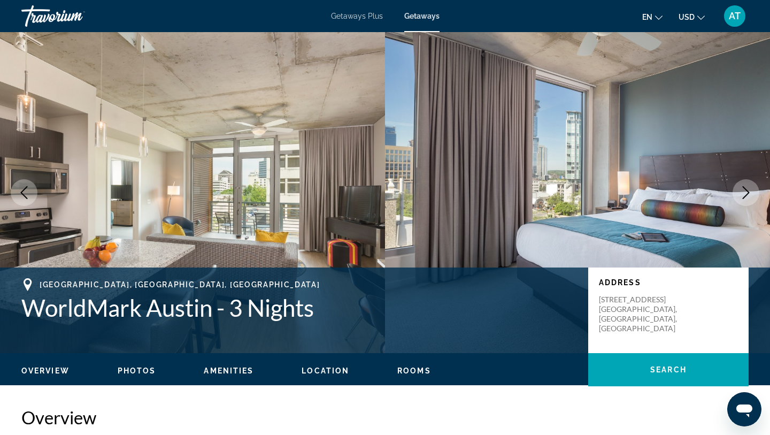
click at [749, 191] on icon "Next image" at bounding box center [745, 192] width 13 height 13
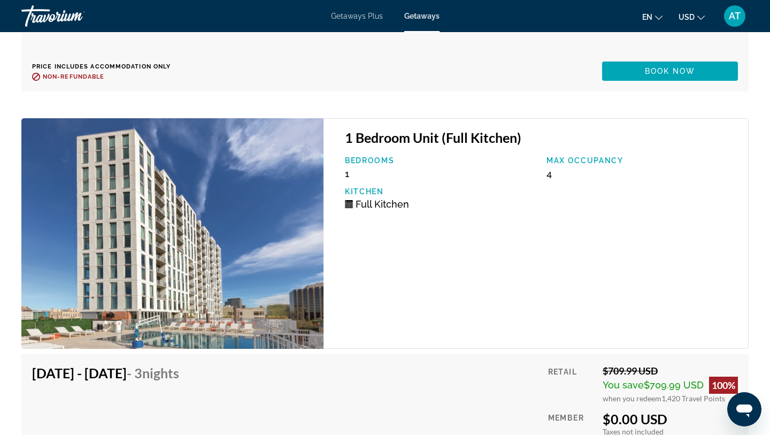
scroll to position [2862, 0]
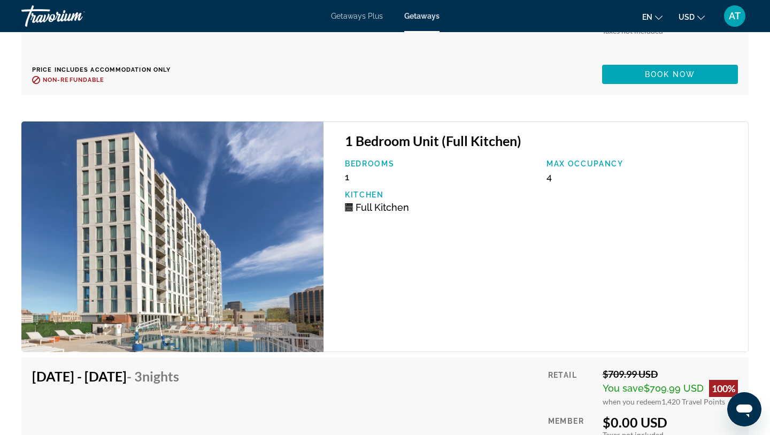
click at [363, 159] on p "Bedrooms" at bounding box center [440, 163] width 191 height 9
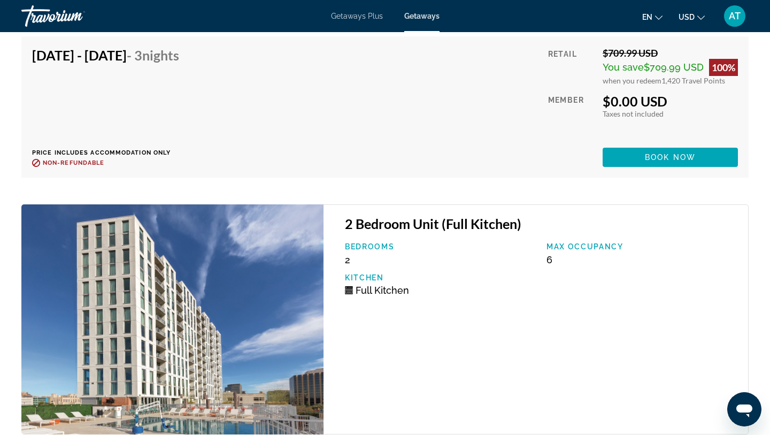
scroll to position [3619, 0]
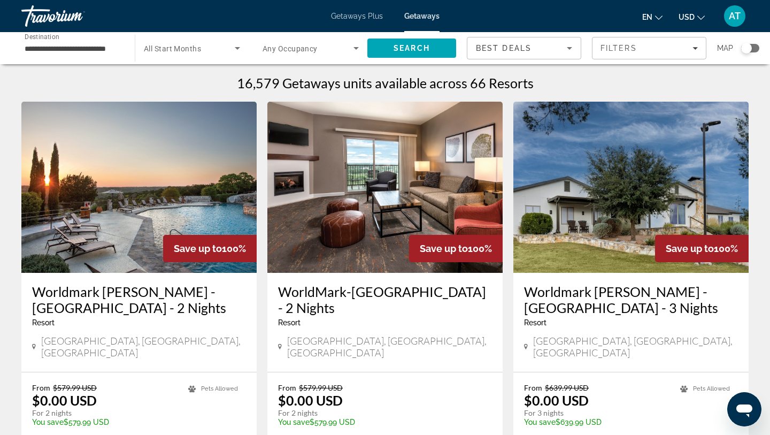
click at [353, 48] on icon "Search widget" at bounding box center [356, 48] width 13 height 13
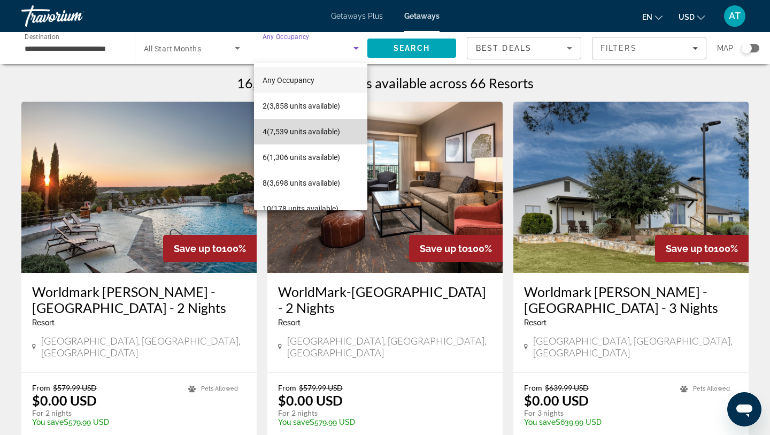
click at [320, 127] on span "4 (7,539 units available)" at bounding box center [300, 131] width 77 height 13
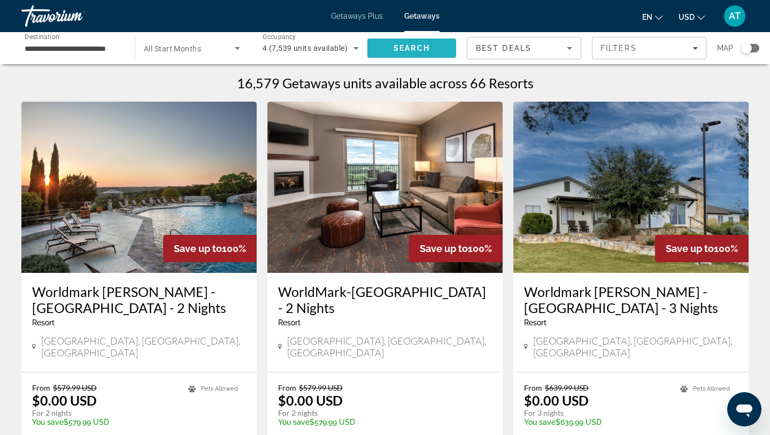
click at [414, 53] on span "Search" at bounding box center [411, 48] width 89 height 26
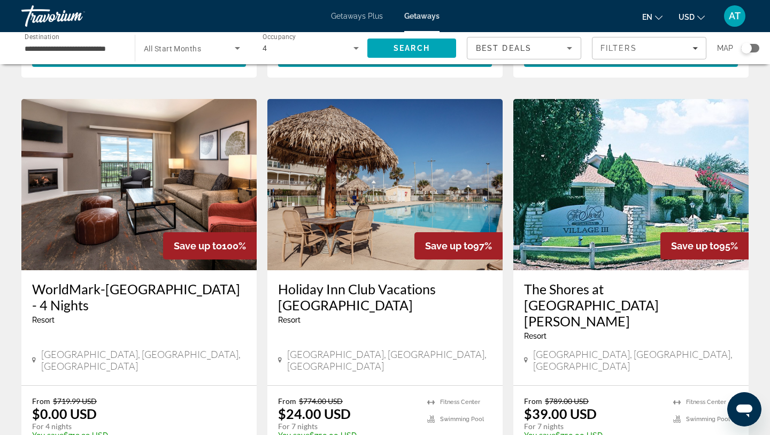
scroll to position [1359, 0]
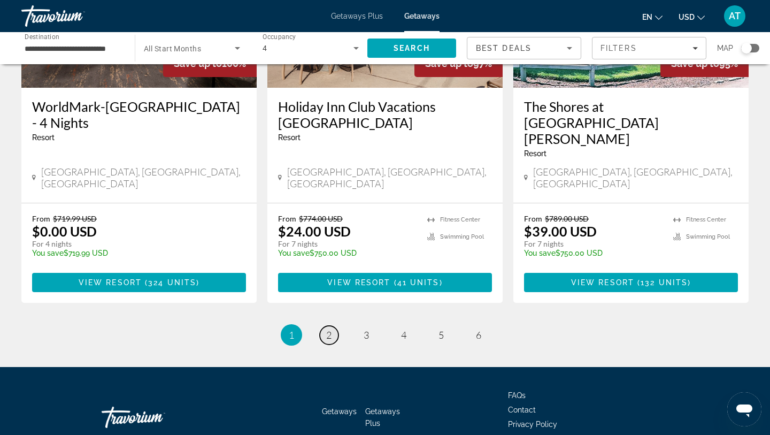
click at [326, 329] on span "2" at bounding box center [328, 335] width 5 height 12
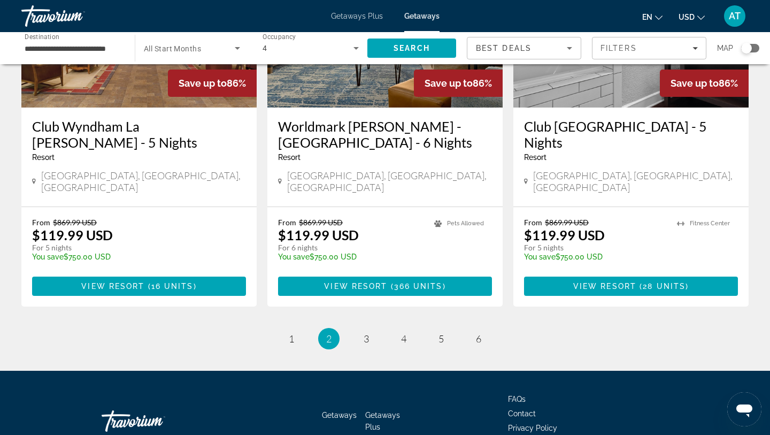
scroll to position [1359, 0]
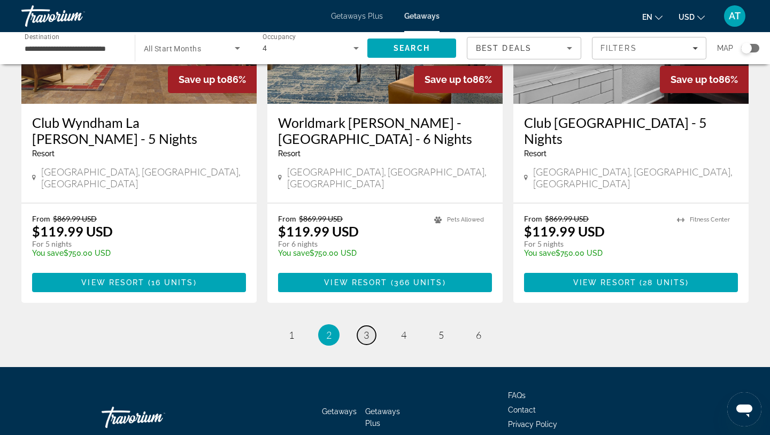
click at [365, 329] on span "3" at bounding box center [365, 335] width 5 height 12
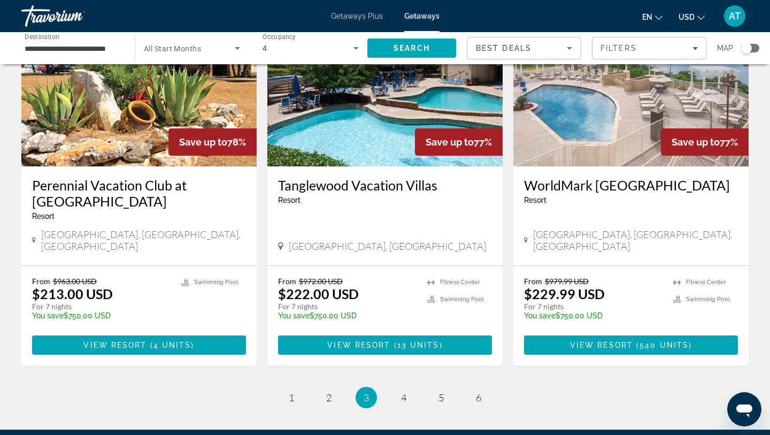
scroll to position [1343, 0]
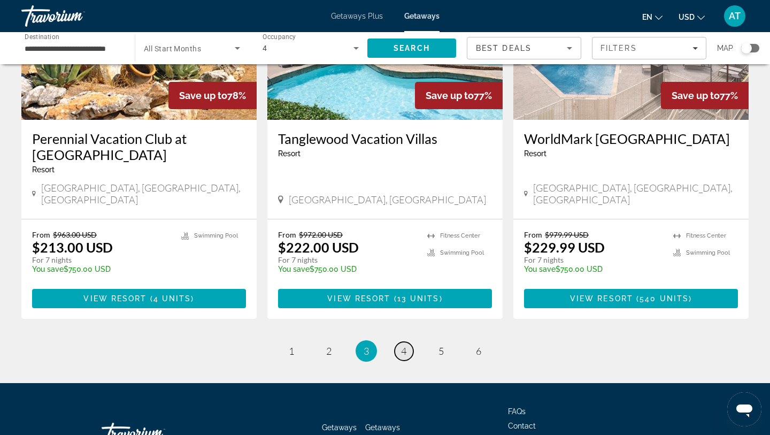
click at [406, 342] on link "page 4" at bounding box center [403, 351] width 19 height 19
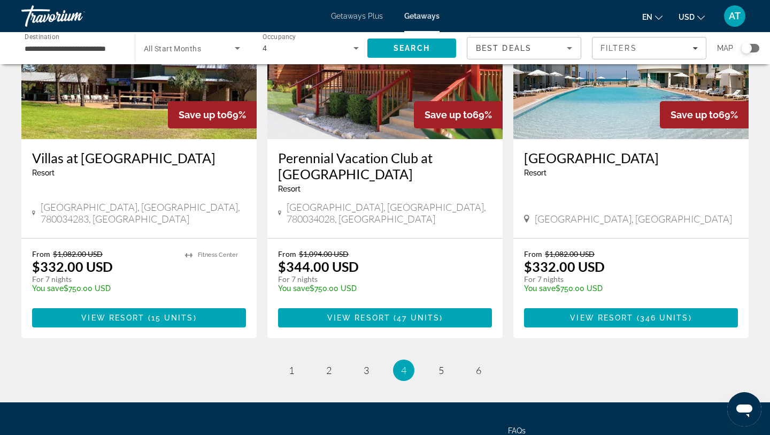
scroll to position [1343, 0]
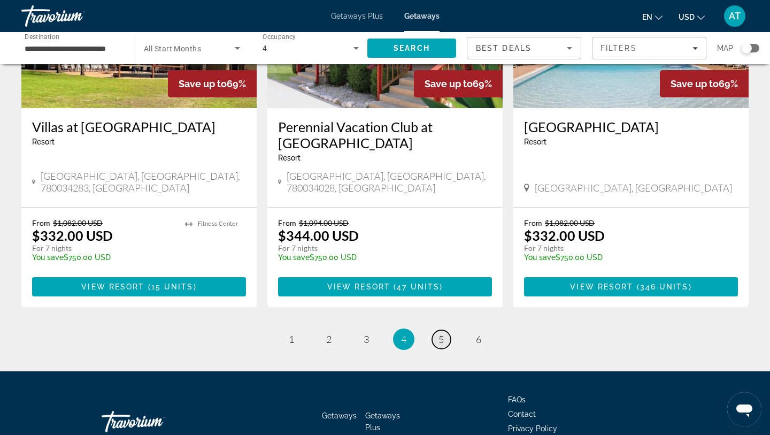
click at [437, 330] on link "page 5" at bounding box center [441, 339] width 19 height 19
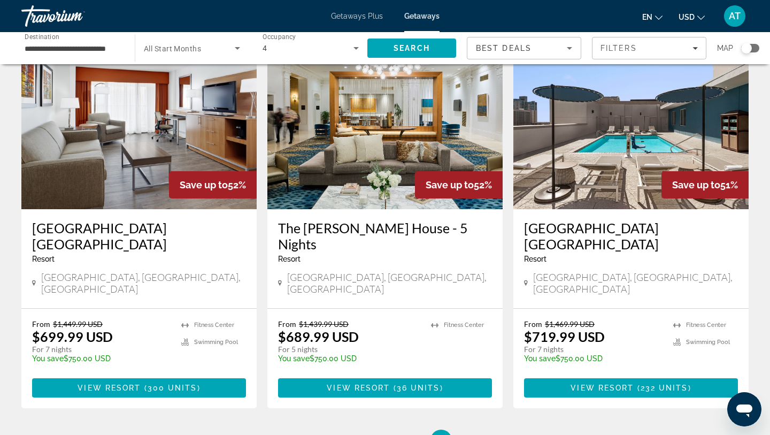
scroll to position [1359, 0]
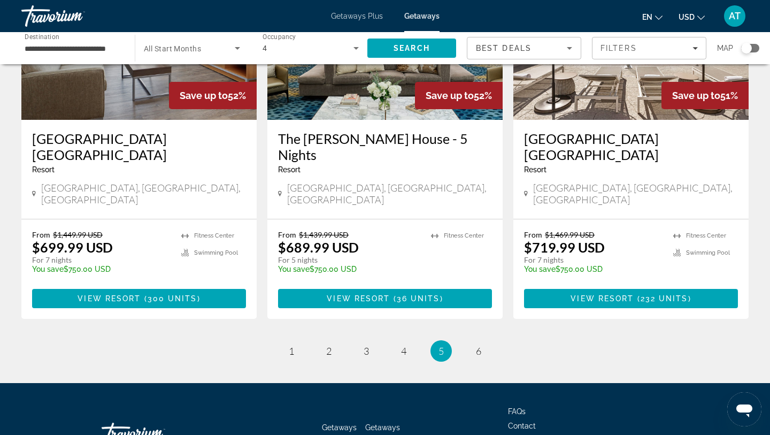
click at [467, 340] on ul "5 / 6 page 1 page 2 page 3 page 4 You're on page 5 page 6" at bounding box center [384, 350] width 727 height 21
click at [476, 345] on span "6" at bounding box center [478, 351] width 5 height 12
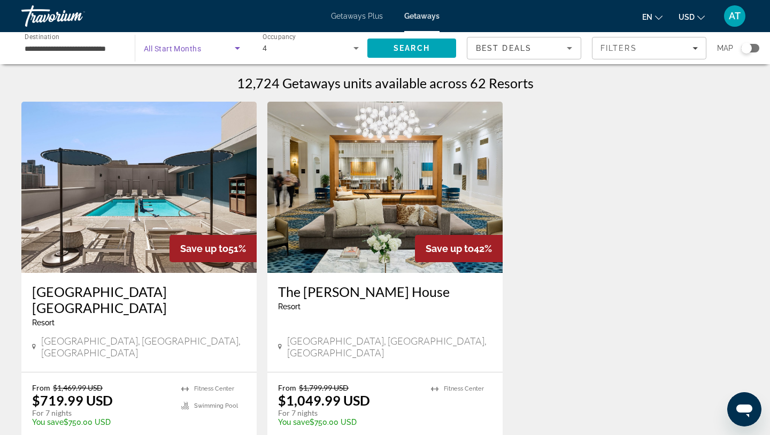
click at [212, 45] on span "Search widget" at bounding box center [189, 48] width 91 height 13
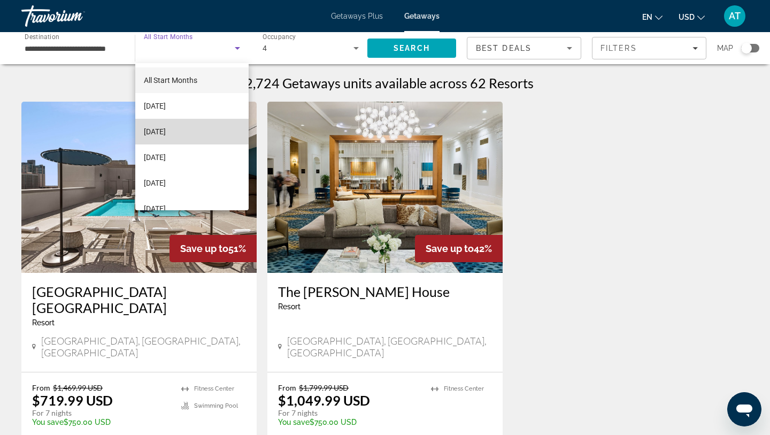
click at [200, 126] on mat-option "[DATE]" at bounding box center [191, 132] width 113 height 26
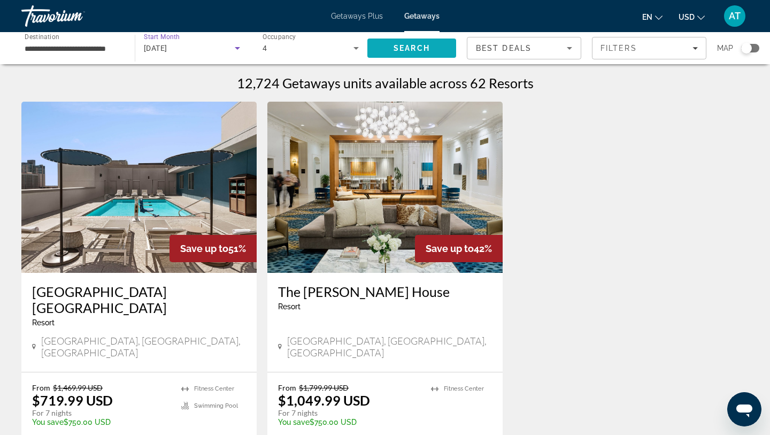
click at [409, 49] on span "Search" at bounding box center [411, 48] width 36 height 9
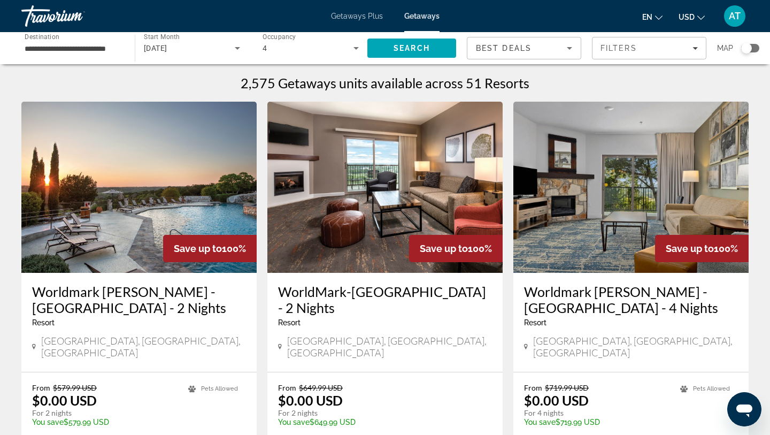
click at [172, 199] on img "Main content" at bounding box center [138, 187] width 235 height 171
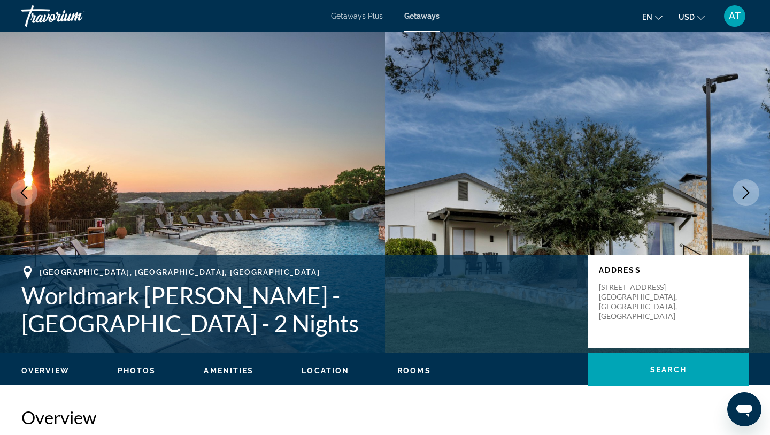
click at [753, 191] on button "Next image" at bounding box center [745, 192] width 27 height 27
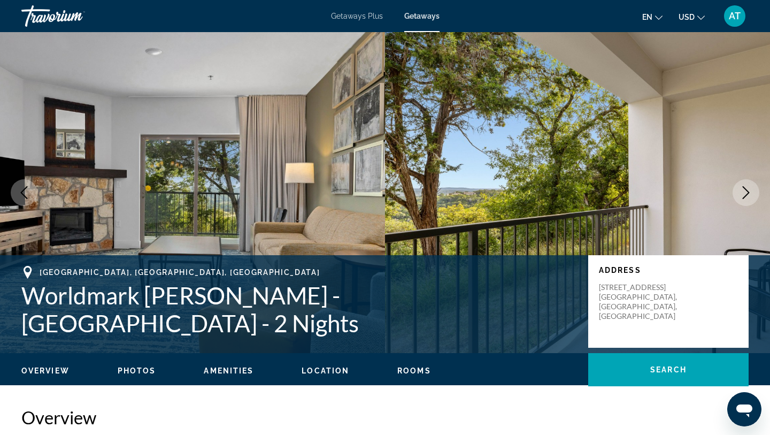
click at [753, 191] on button "Next image" at bounding box center [745, 192] width 27 height 27
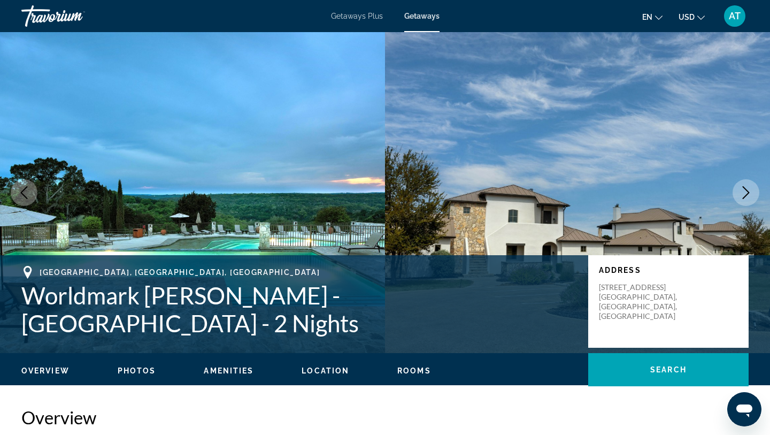
click at [753, 191] on button "Next image" at bounding box center [745, 192] width 27 height 27
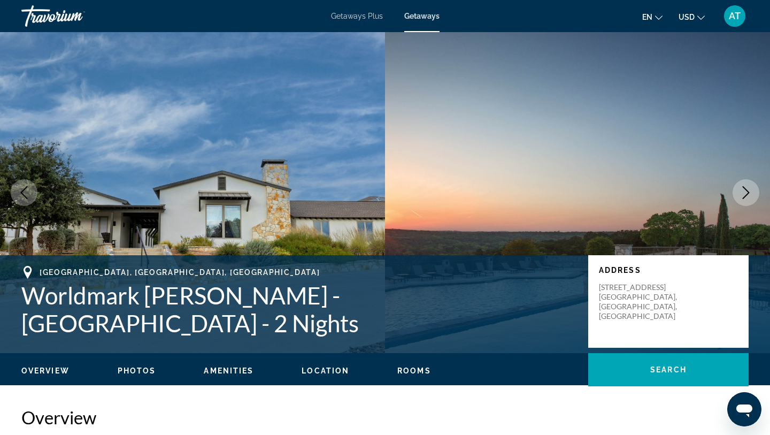
click at [753, 191] on button "Next image" at bounding box center [745, 192] width 27 height 27
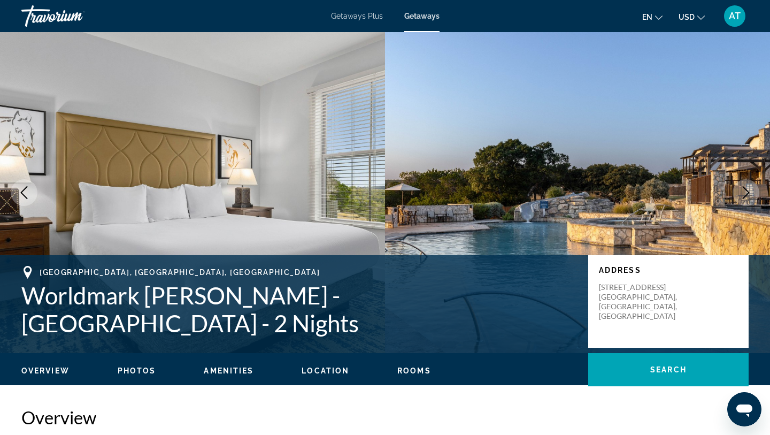
click at [753, 191] on button "Next image" at bounding box center [745, 192] width 27 height 27
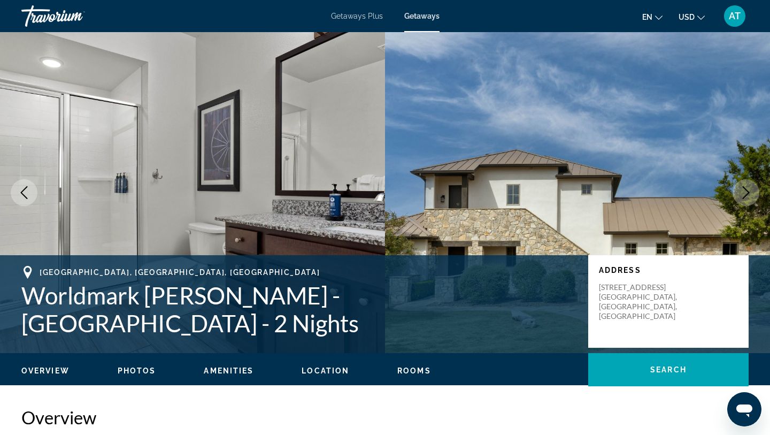
click at [753, 191] on button "Next image" at bounding box center [745, 192] width 27 height 27
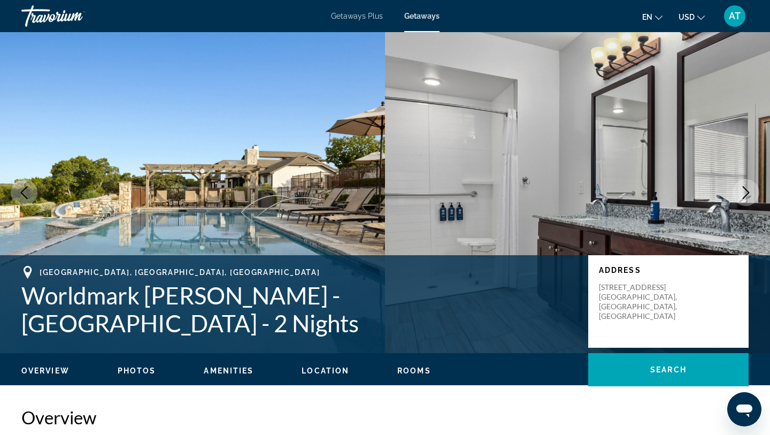
click at [753, 191] on button "Next image" at bounding box center [745, 192] width 27 height 27
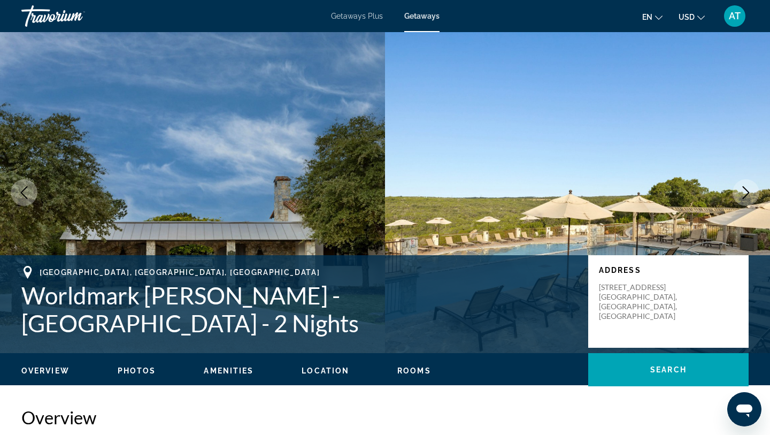
click at [753, 191] on button "Next image" at bounding box center [745, 192] width 27 height 27
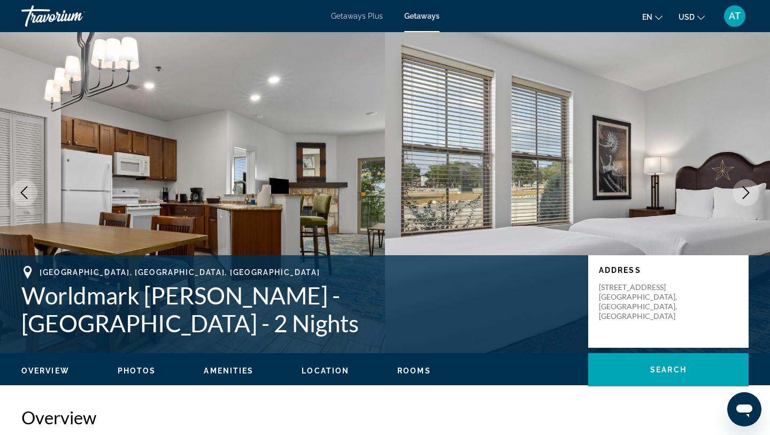
click at [753, 191] on button "Next image" at bounding box center [745, 192] width 27 height 27
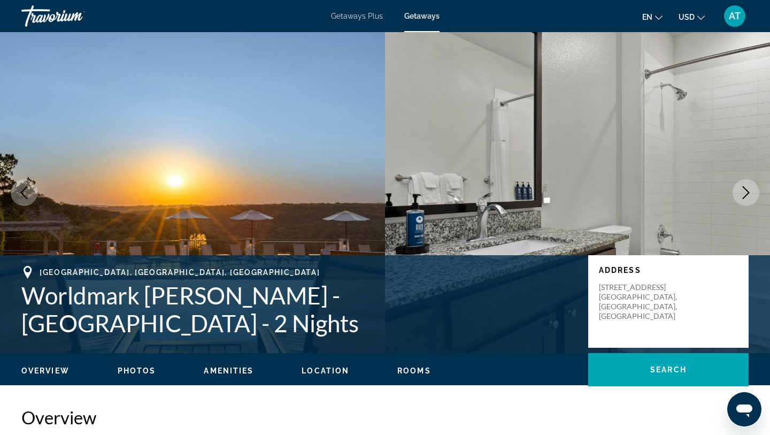
click at [753, 191] on button "Next image" at bounding box center [745, 192] width 27 height 27
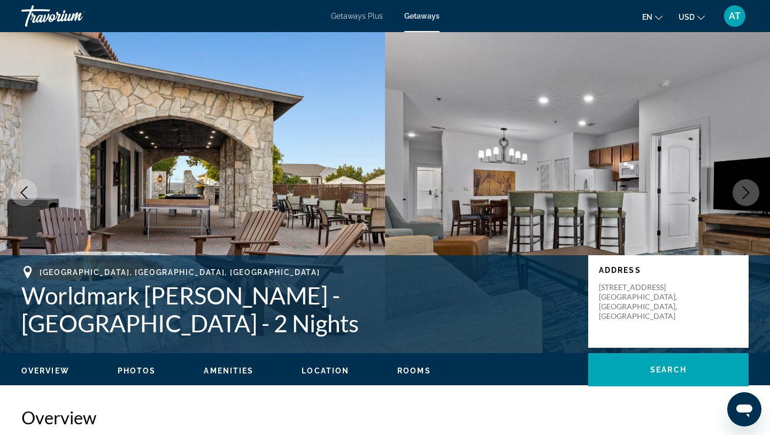
click at [753, 191] on button "Next image" at bounding box center [745, 192] width 27 height 27
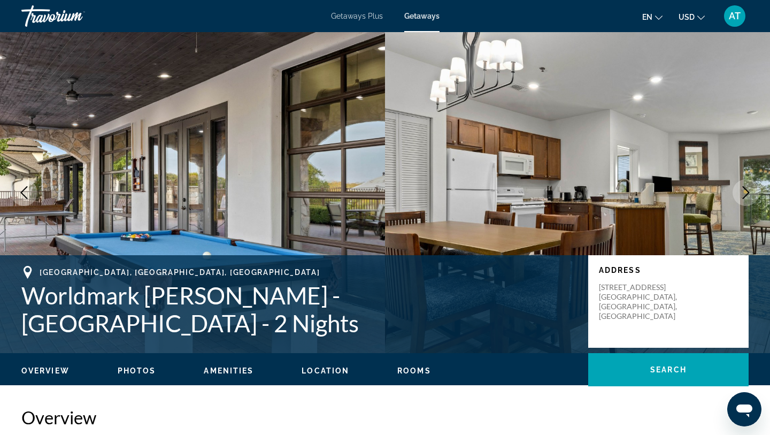
click at [753, 191] on button "Next image" at bounding box center [745, 192] width 27 height 27
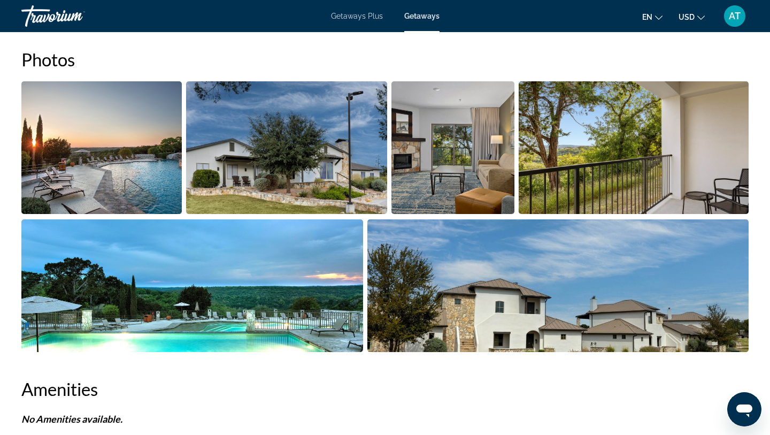
scroll to position [494, 0]
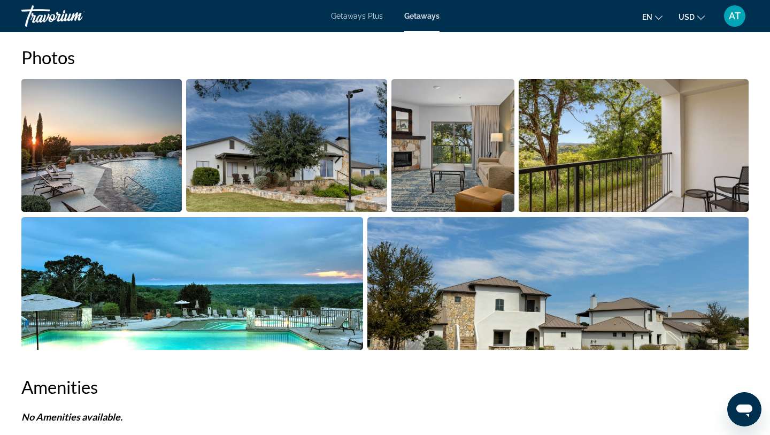
click at [322, 284] on img "Open full-screen image slider" at bounding box center [192, 283] width 342 height 133
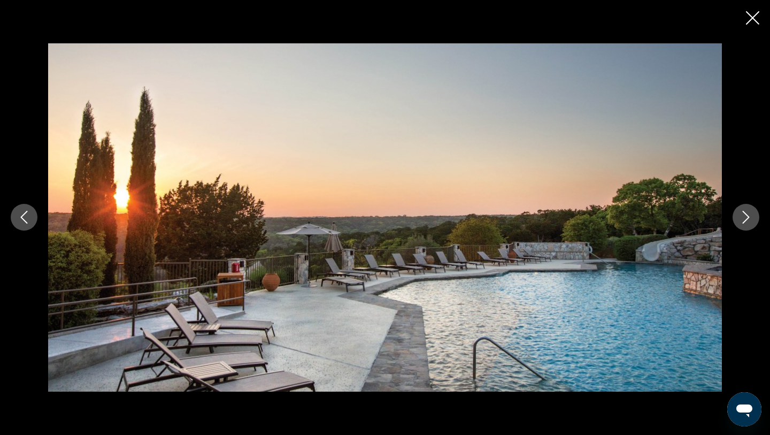
click at [352, 299] on img "Main content" at bounding box center [384, 216] width 673 height 347
click at [750, 20] on icon "Close slideshow" at bounding box center [752, 17] width 13 height 13
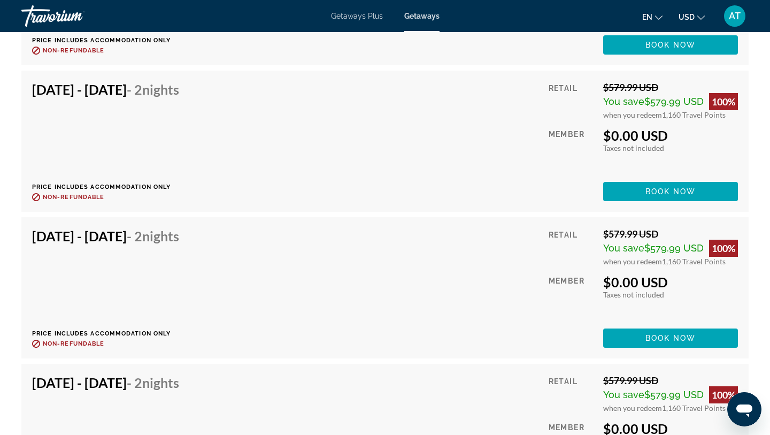
scroll to position [4284, 0]
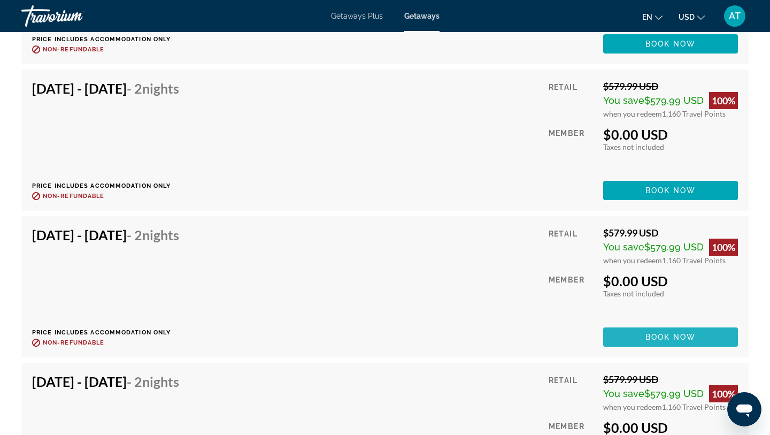
click at [688, 339] on span "Book now" at bounding box center [670, 336] width 51 height 9
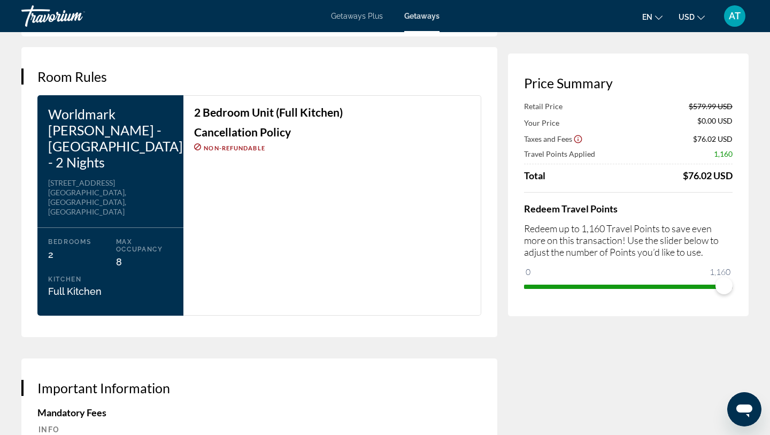
scroll to position [1347, 0]
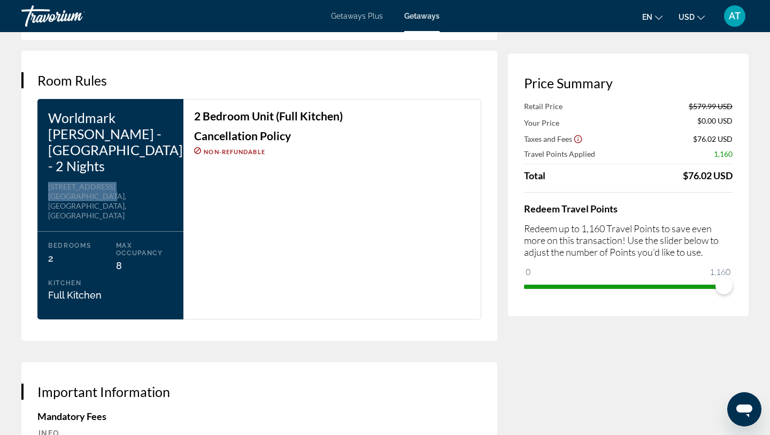
drag, startPoint x: 107, startPoint y: 165, endPoint x: 44, endPoint y: 147, distance: 66.1
click at [44, 147] on div "Worldmark [PERSON_NAME] - [GEOGRAPHIC_DATA] - 2 Nights Address [STREET_ADDRESS]…" at bounding box center [110, 209] width 146 height 220
copy div "[STREET_ADDRESS][PERSON_NAME]"
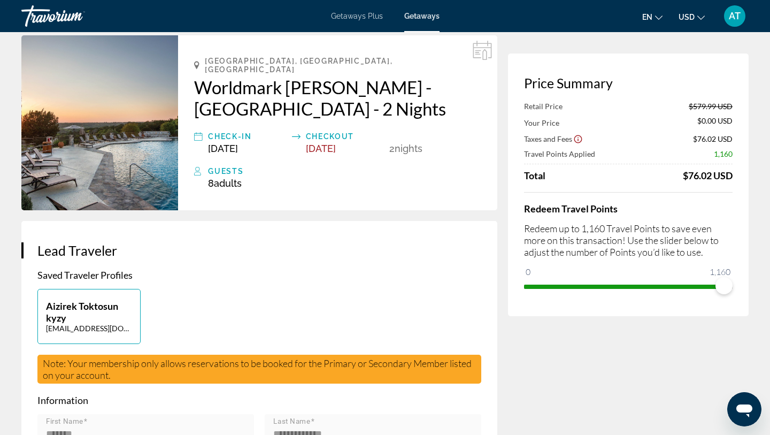
scroll to position [0, 0]
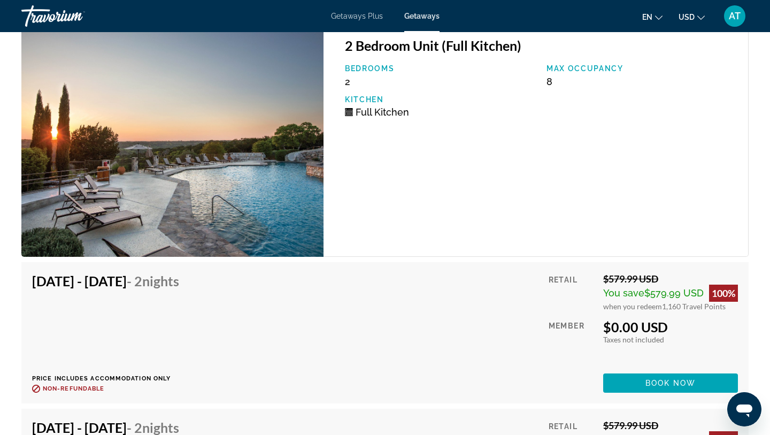
scroll to position [3506, 0]
click at [244, 230] on img "Main content" at bounding box center [172, 142] width 302 height 230
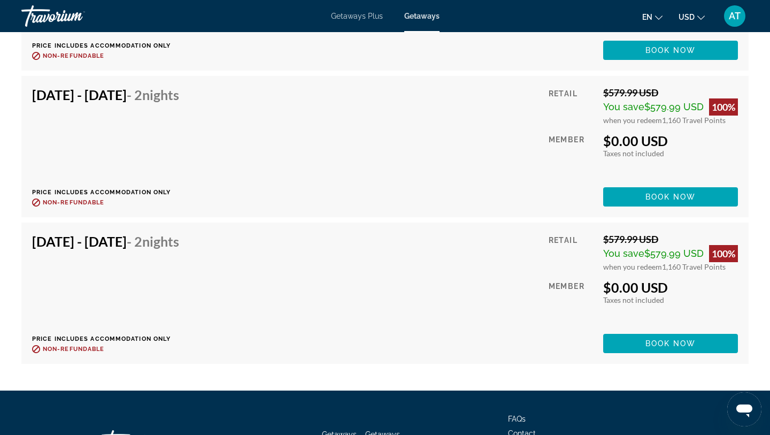
scroll to position [5682, 0]
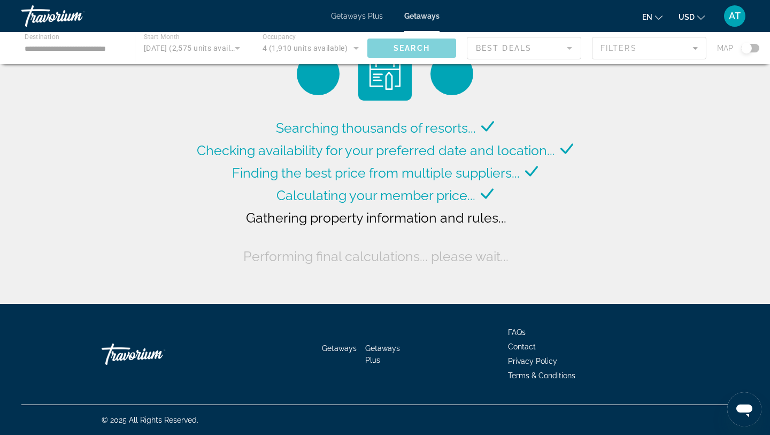
click at [68, 51] on div "Main content" at bounding box center [385, 48] width 770 height 32
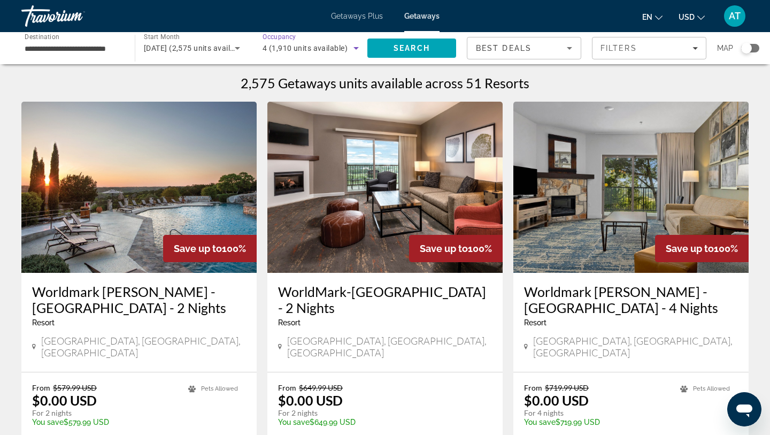
click at [318, 46] on span "4 (1,910 units available)" at bounding box center [304, 48] width 85 height 9
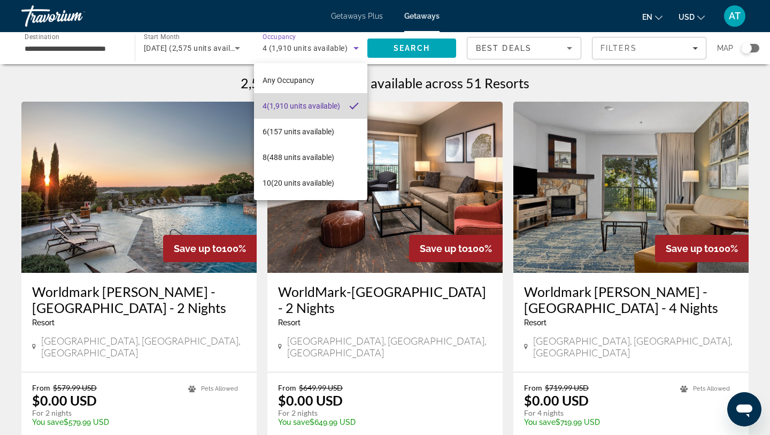
click at [332, 100] on span "4 (1,910 units available)" at bounding box center [300, 105] width 77 height 13
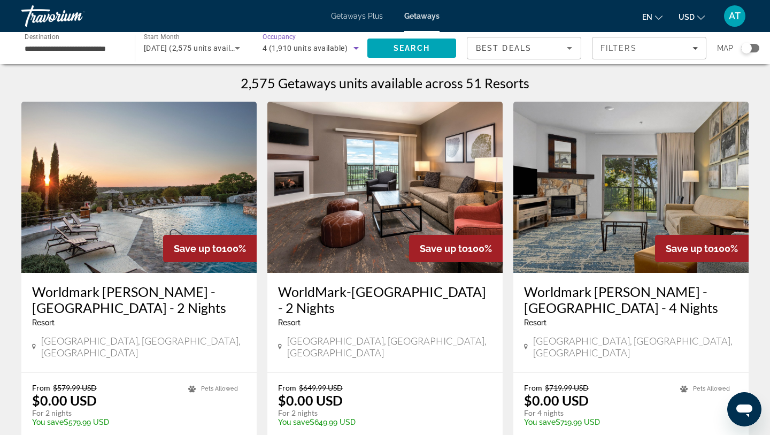
click at [353, 49] on icon "Search widget" at bounding box center [356, 48] width 13 height 13
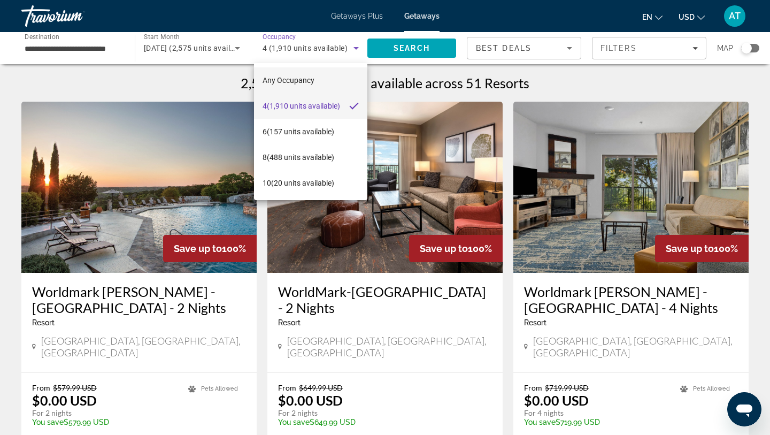
click at [322, 74] on mat-option "Any Occupancy" at bounding box center [310, 80] width 113 height 26
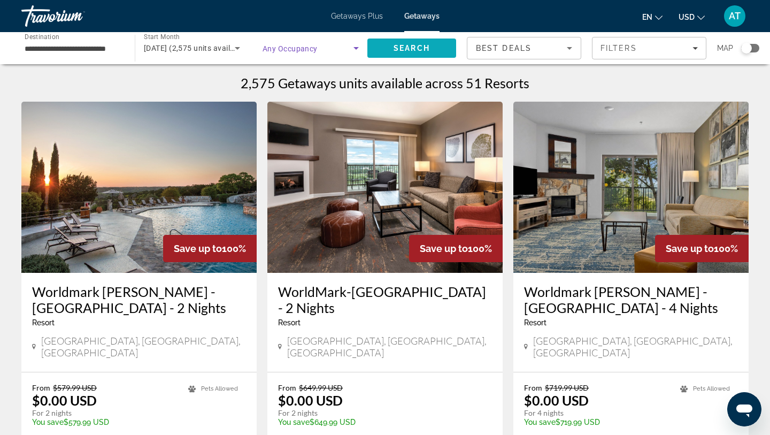
click at [425, 48] on span "Search" at bounding box center [411, 48] width 36 height 9
click at [522, 58] on div "Best Deals" at bounding box center [524, 52] width 96 height 30
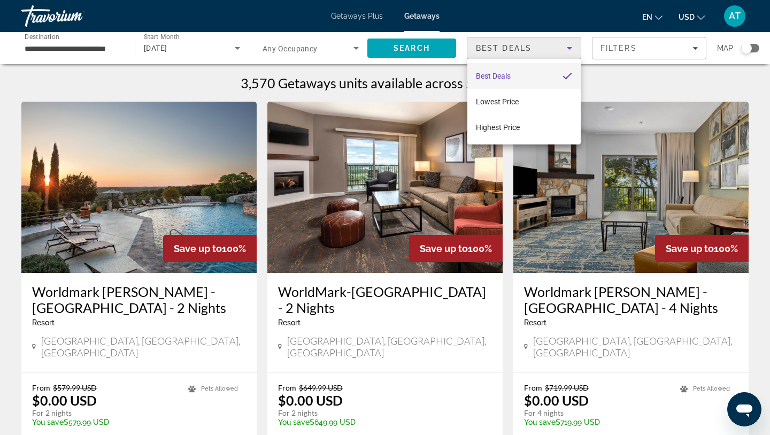
click at [616, 41] on div at bounding box center [385, 217] width 770 height 435
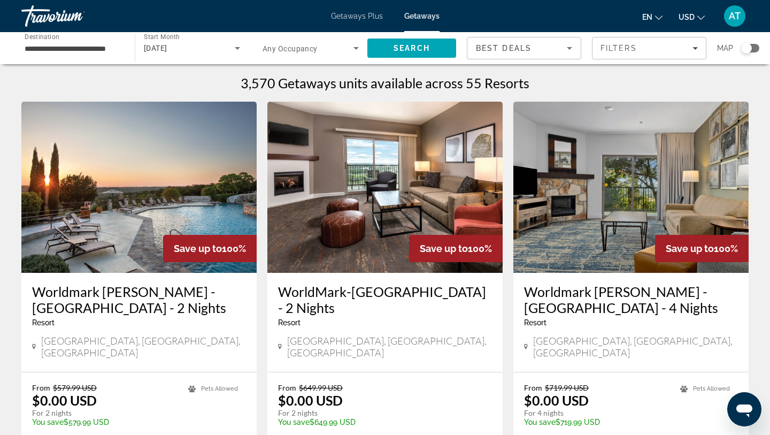
click at [616, 41] on span "Filters" at bounding box center [648, 48] width 113 height 26
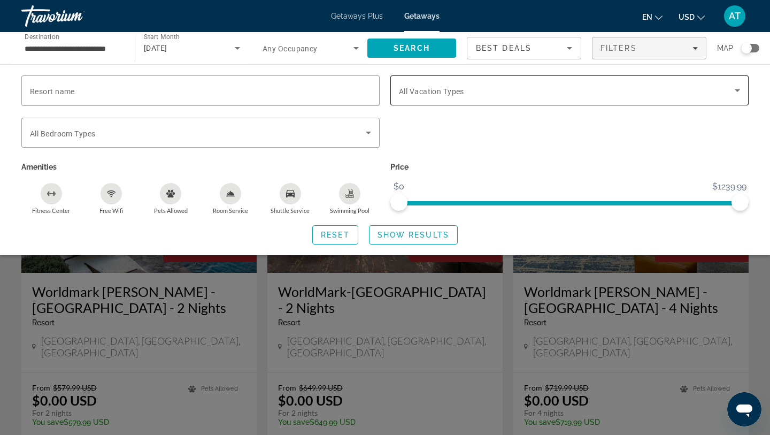
click at [432, 82] on div "Search widget" at bounding box center [569, 90] width 341 height 30
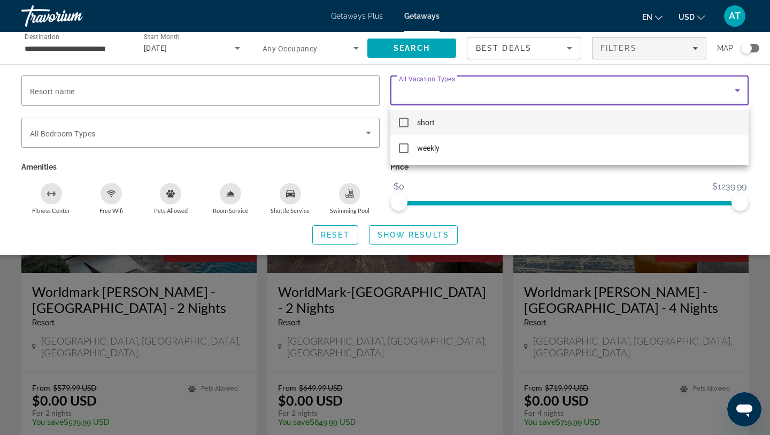
click at [433, 86] on div at bounding box center [385, 217] width 770 height 435
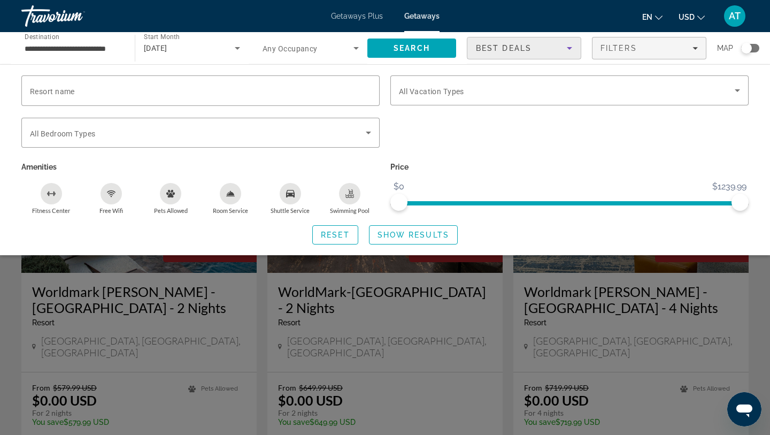
click at [507, 51] on span "Best Deals" at bounding box center [504, 48] width 56 height 9
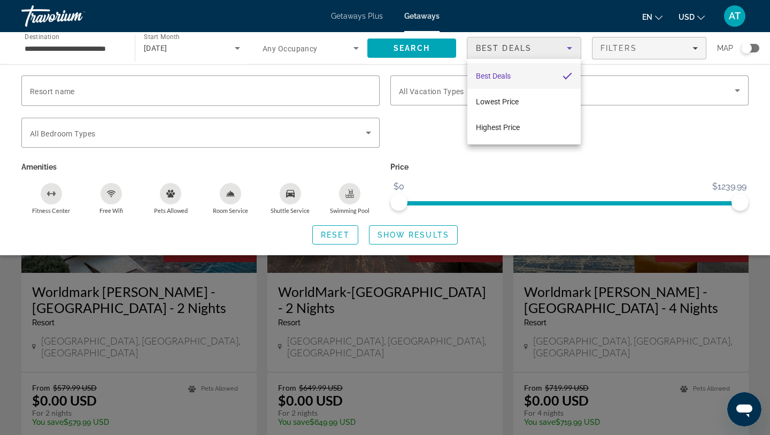
click at [601, 47] on div at bounding box center [385, 217] width 770 height 435
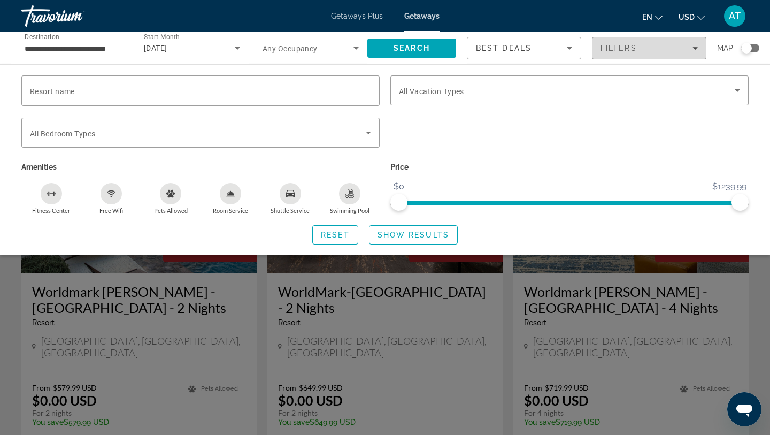
click at [601, 47] on span "Filters" at bounding box center [618, 48] width 36 height 9
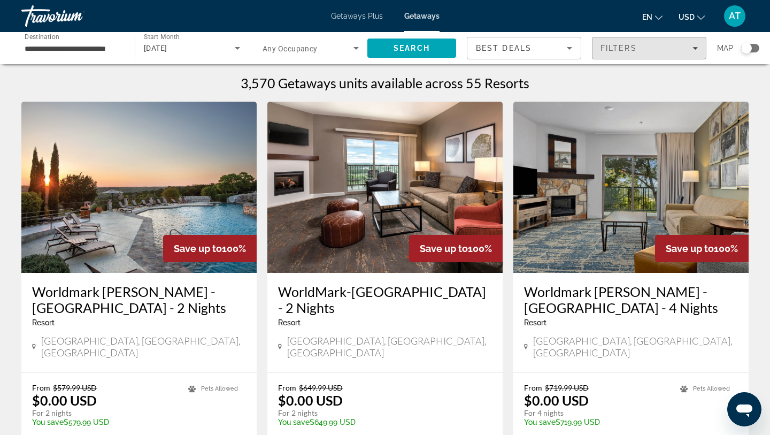
click at [601, 47] on span "Filters" at bounding box center [618, 48] width 36 height 9
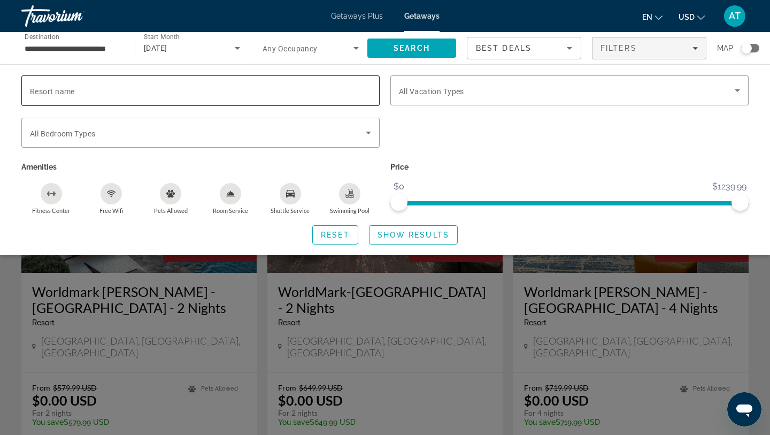
click at [125, 96] on input "Resort name" at bounding box center [200, 90] width 341 height 13
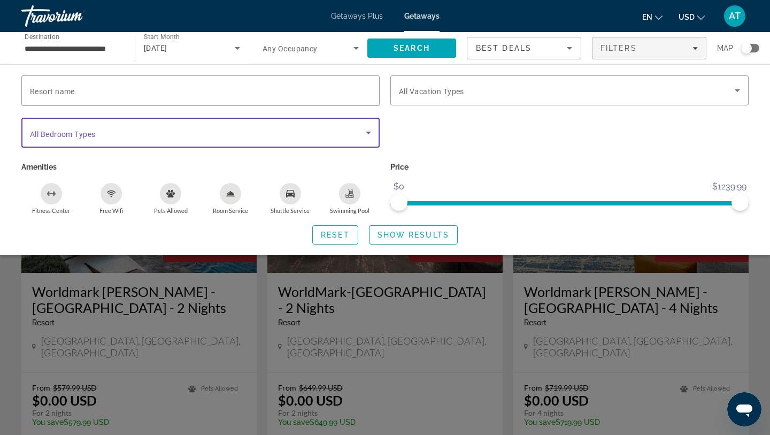
click at [123, 127] on span "Search widget" at bounding box center [198, 132] width 336 height 13
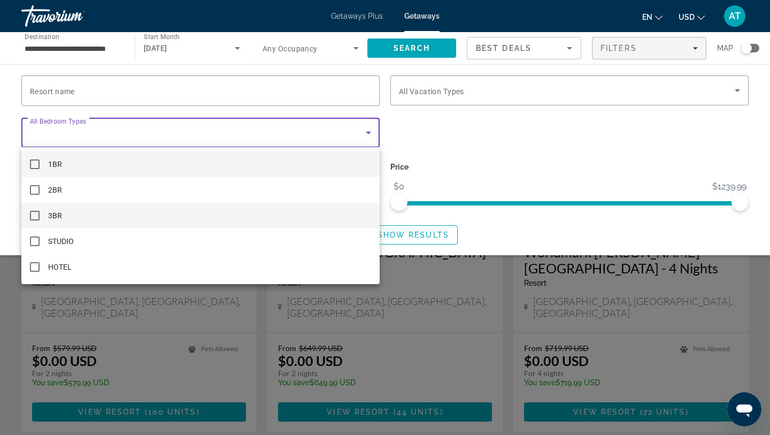
scroll to position [39, 0]
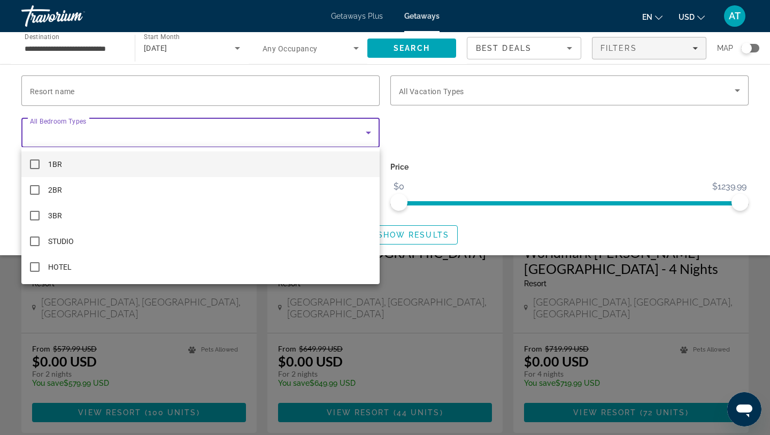
click at [286, 89] on div at bounding box center [385, 217] width 770 height 435
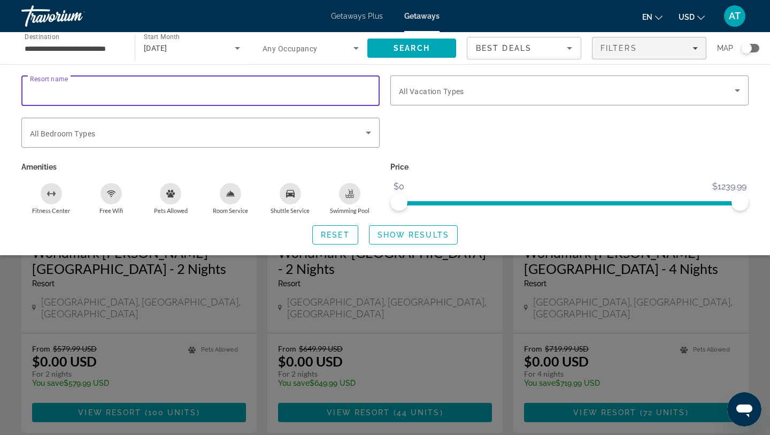
click at [286, 89] on input "Resort name" at bounding box center [200, 90] width 341 height 13
type input "********"
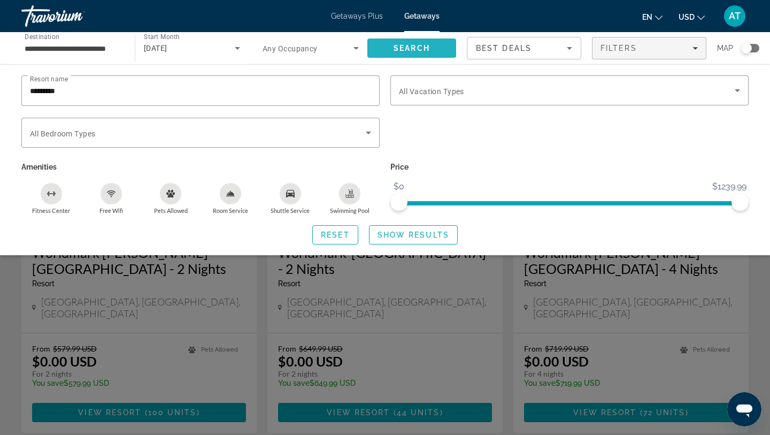
click at [421, 48] on span "Search" at bounding box center [411, 48] width 36 height 9
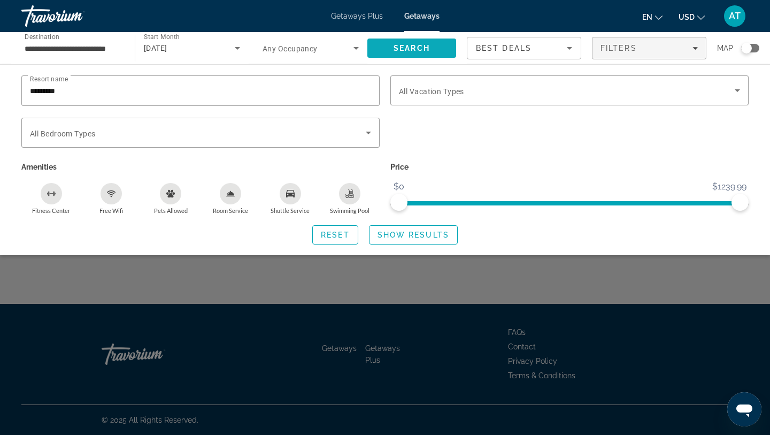
click at [421, 49] on span "Search" at bounding box center [411, 48] width 36 height 9
click at [404, 239] on span "Search widget" at bounding box center [413, 235] width 88 height 26
click at [389, 234] on span "Show Results" at bounding box center [413, 234] width 72 height 9
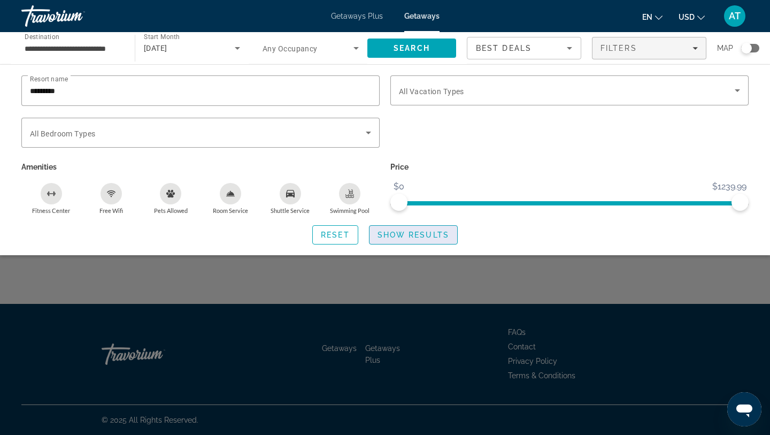
click at [389, 234] on span "Show Results" at bounding box center [413, 234] width 72 height 9
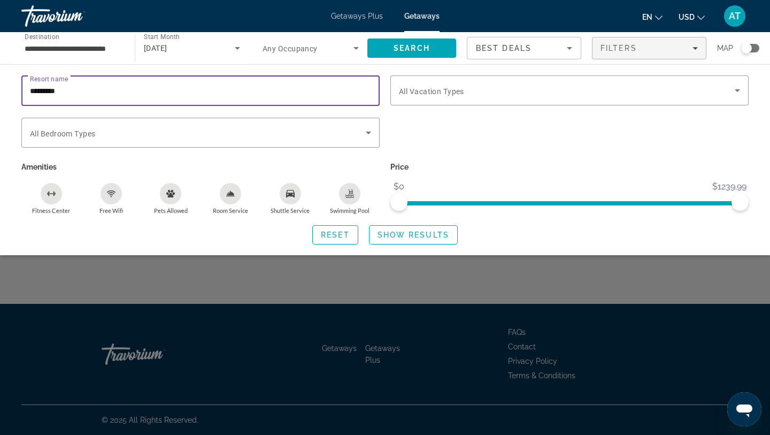
click at [340, 88] on input "********" at bounding box center [200, 90] width 341 height 13
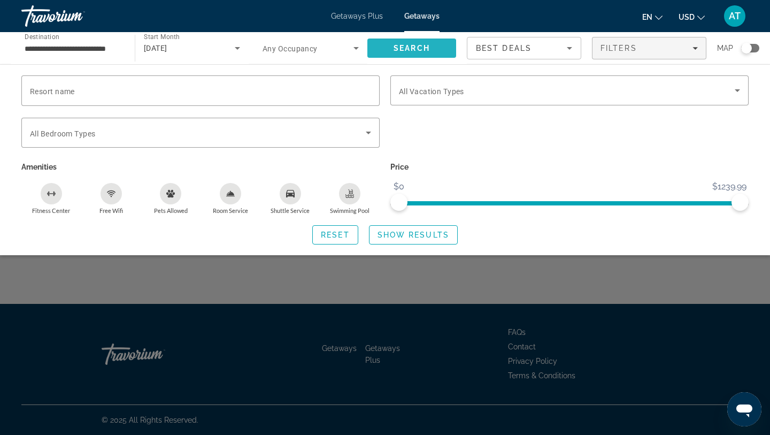
click at [390, 50] on span "Search" at bounding box center [411, 48] width 89 height 26
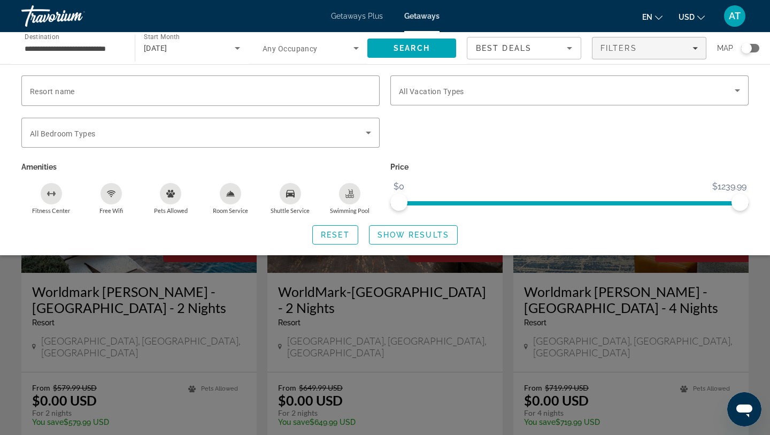
click at [114, 49] on input "**********" at bounding box center [73, 48] width 96 height 13
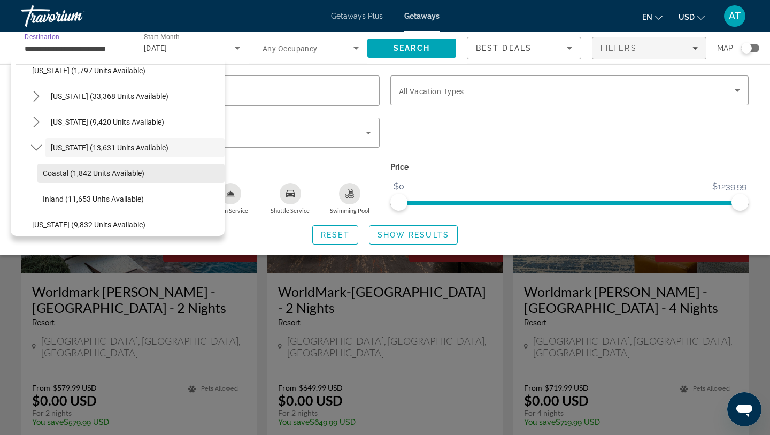
scroll to position [908, 0]
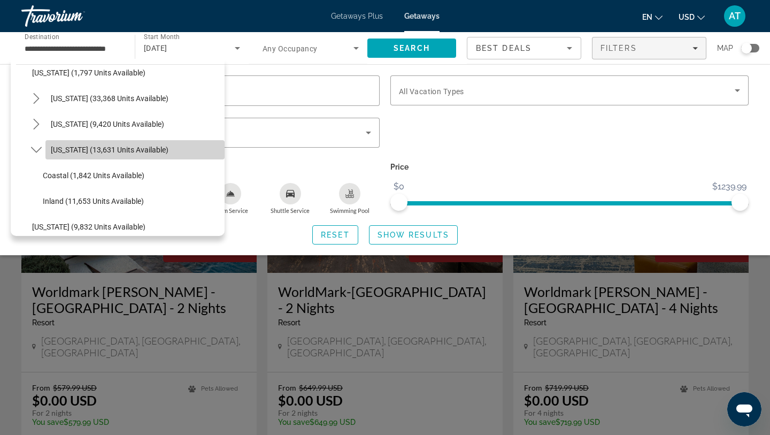
click at [142, 150] on span "[US_STATE] (13,631 units available)" at bounding box center [110, 149] width 118 height 9
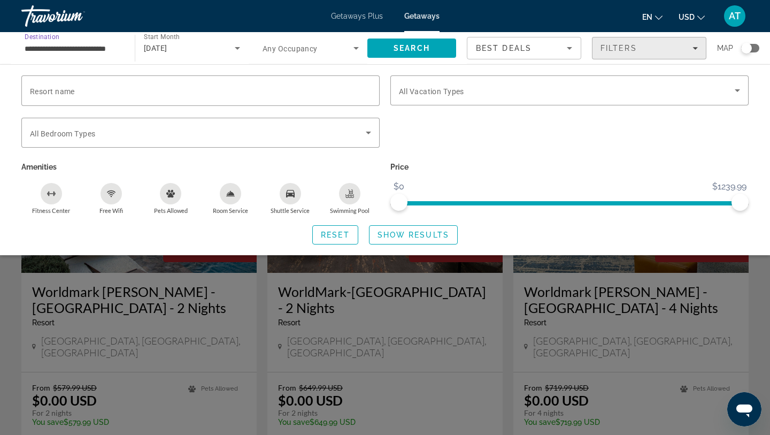
click at [626, 49] on span "Filters" at bounding box center [618, 48] width 36 height 9
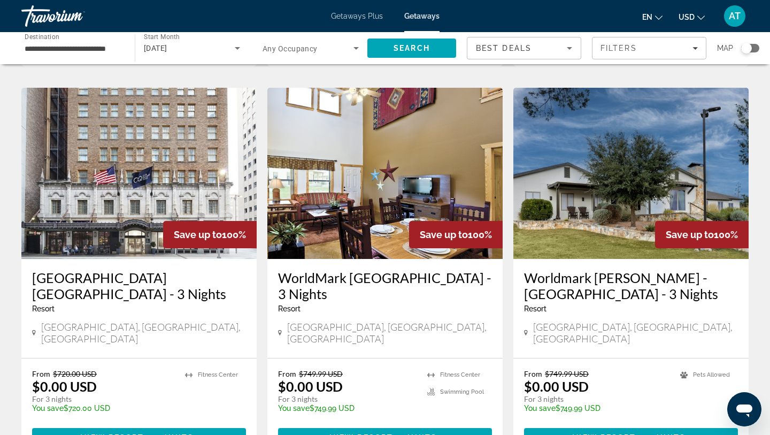
scroll to position [409, 0]
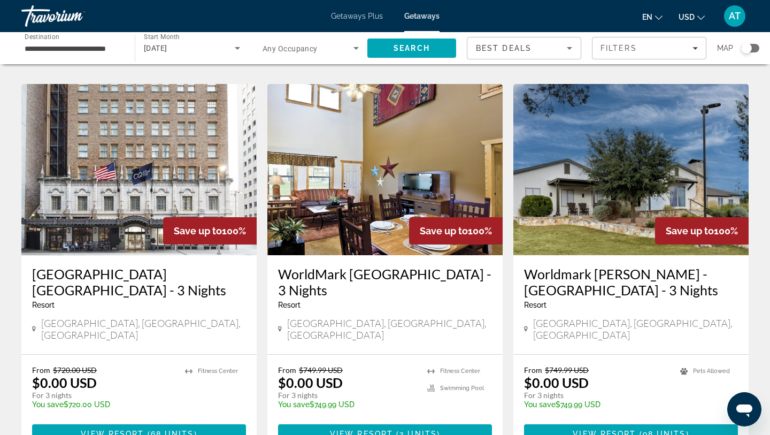
click at [95, 172] on img "Main content" at bounding box center [138, 169] width 235 height 171
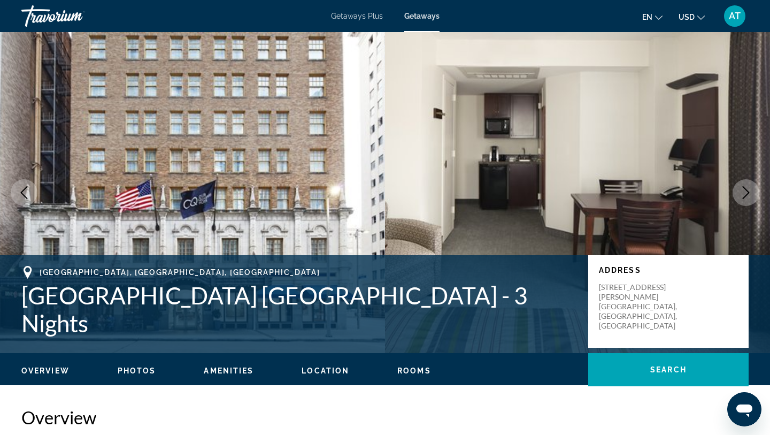
click at [746, 195] on icon "Next image" at bounding box center [745, 192] width 7 height 13
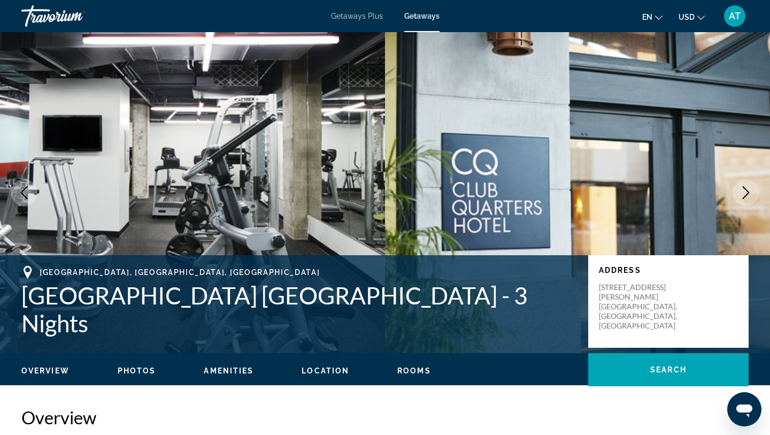
click at [746, 195] on icon "Next image" at bounding box center [745, 192] width 7 height 13
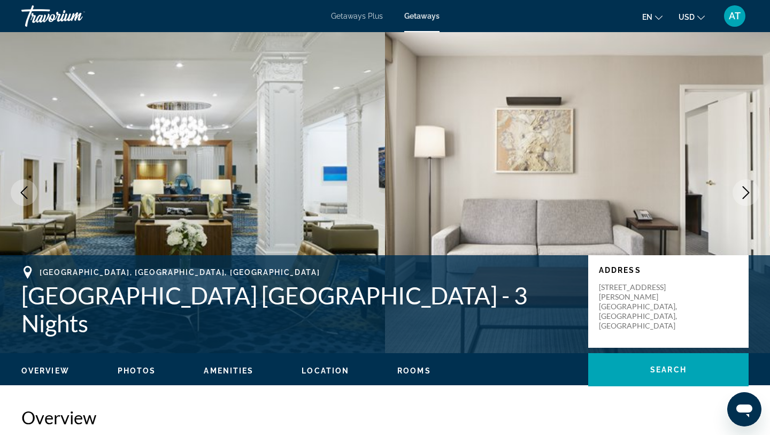
click at [746, 195] on icon "Next image" at bounding box center [745, 192] width 7 height 13
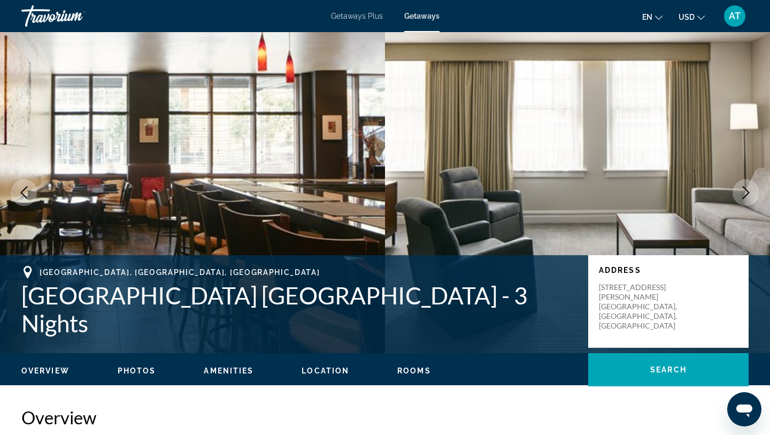
click at [746, 195] on icon "Next image" at bounding box center [745, 192] width 7 height 13
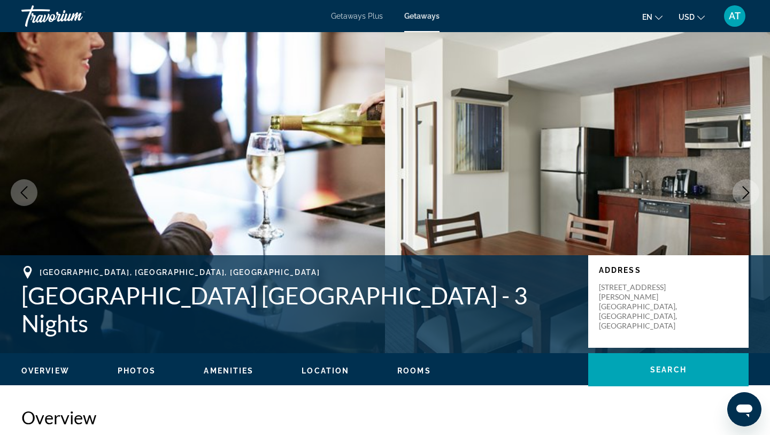
click at [746, 195] on icon "Next image" at bounding box center [745, 192] width 7 height 13
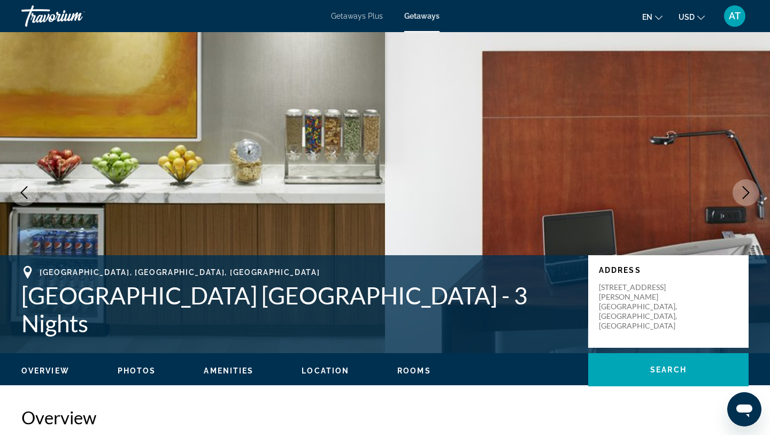
click at [746, 195] on icon "Next image" at bounding box center [745, 192] width 7 height 13
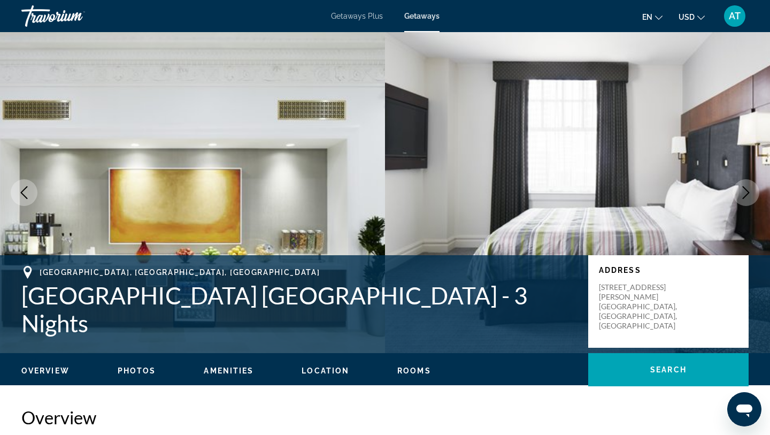
click at [746, 195] on icon "Next image" at bounding box center [745, 192] width 7 height 13
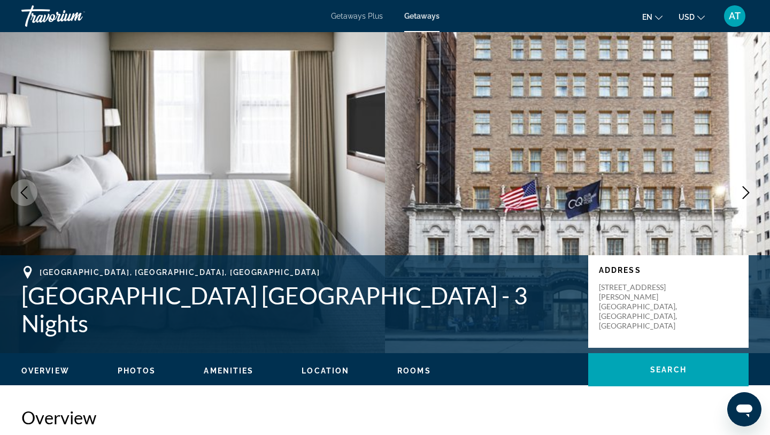
click at [746, 195] on icon "Next image" at bounding box center [745, 192] width 7 height 13
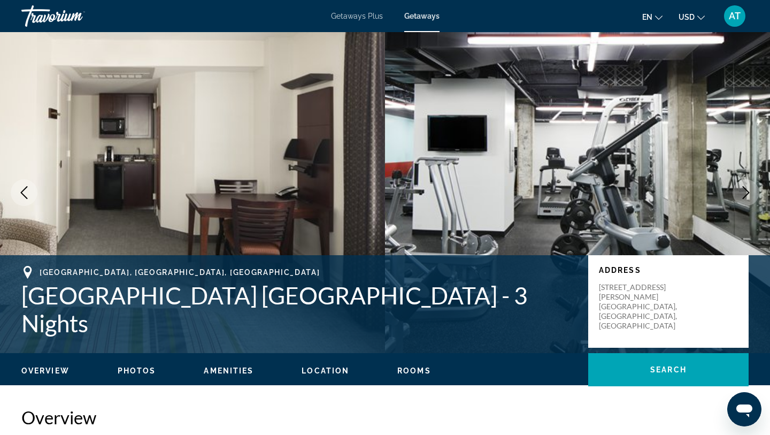
click at [745, 196] on icon "Next image" at bounding box center [745, 192] width 7 height 13
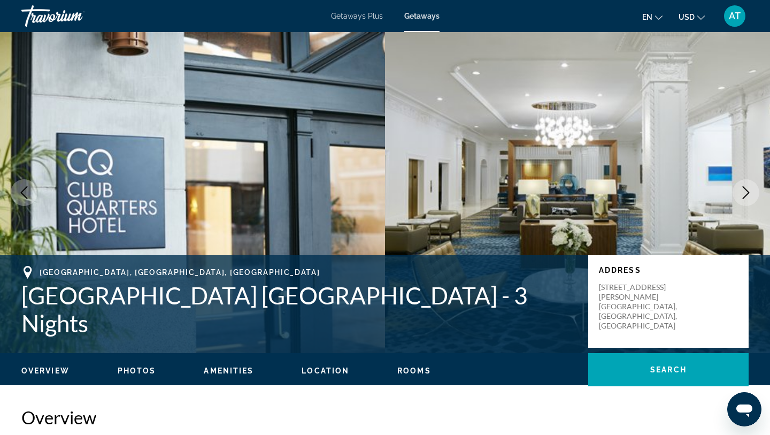
click at [745, 196] on icon "Next image" at bounding box center [745, 192] width 13 height 13
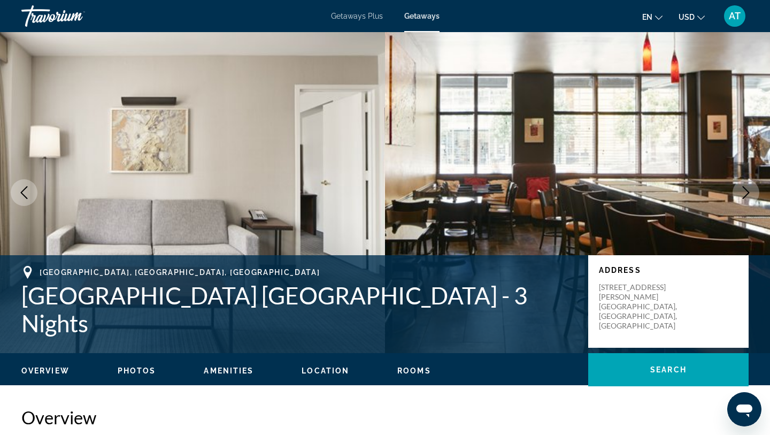
click at [746, 196] on icon "Next image" at bounding box center [745, 192] width 13 height 13
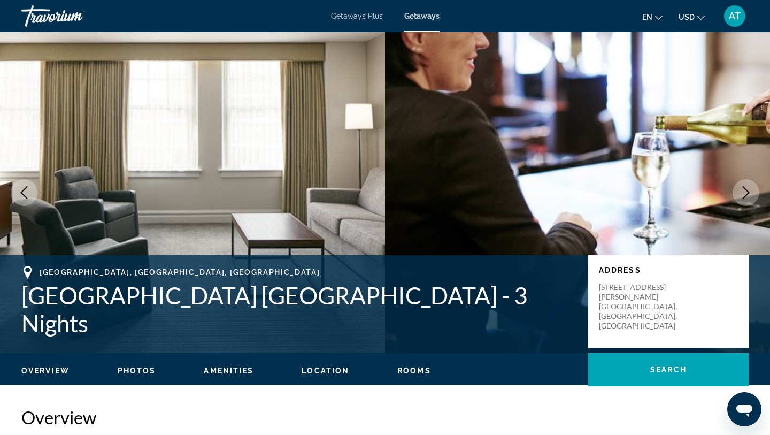
click at [747, 196] on icon "Next image" at bounding box center [745, 192] width 13 height 13
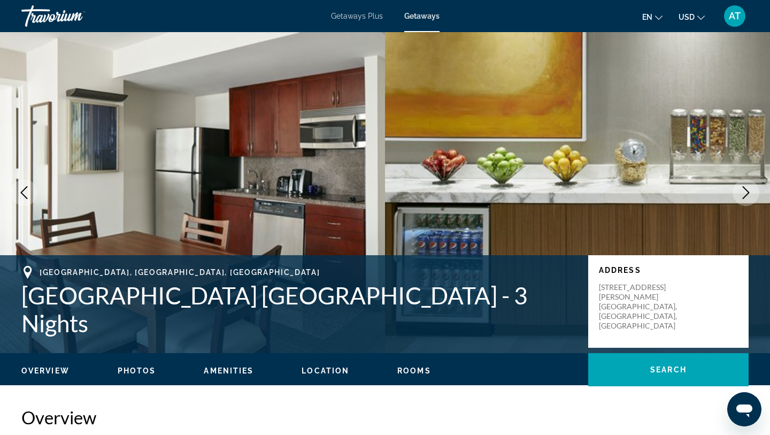
click at [747, 196] on icon "Next image" at bounding box center [745, 192] width 13 height 13
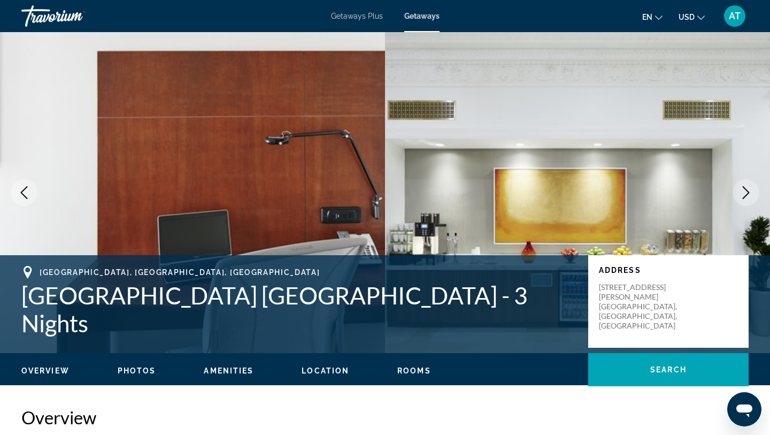
click at [747, 196] on icon "Next image" at bounding box center [745, 192] width 13 height 13
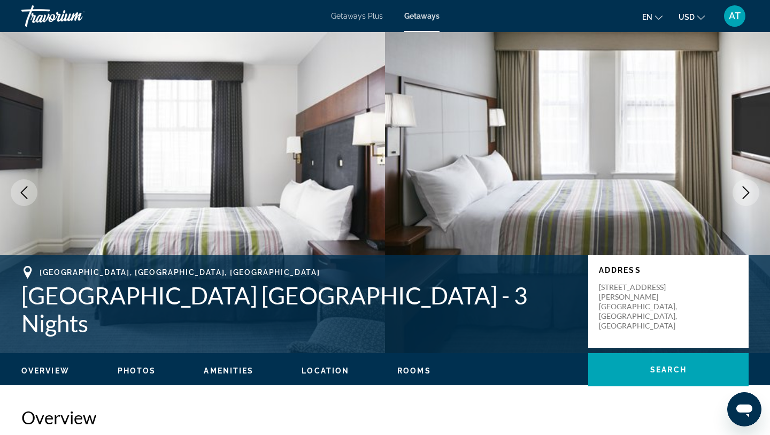
click at [747, 196] on icon "Next image" at bounding box center [745, 192] width 13 height 13
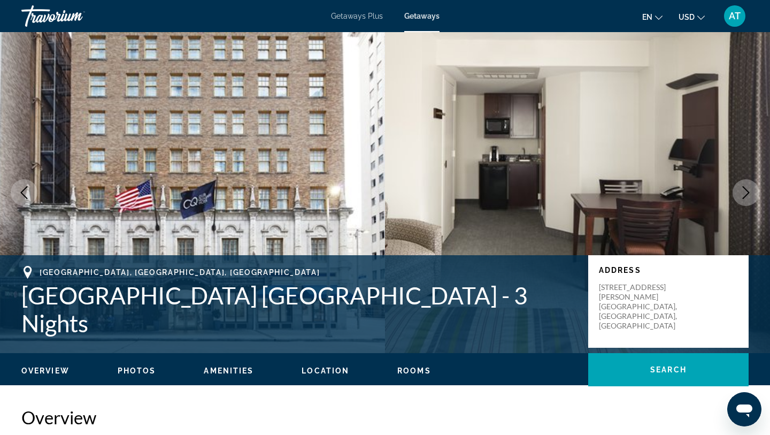
click at [747, 196] on icon "Next image" at bounding box center [745, 192] width 13 height 13
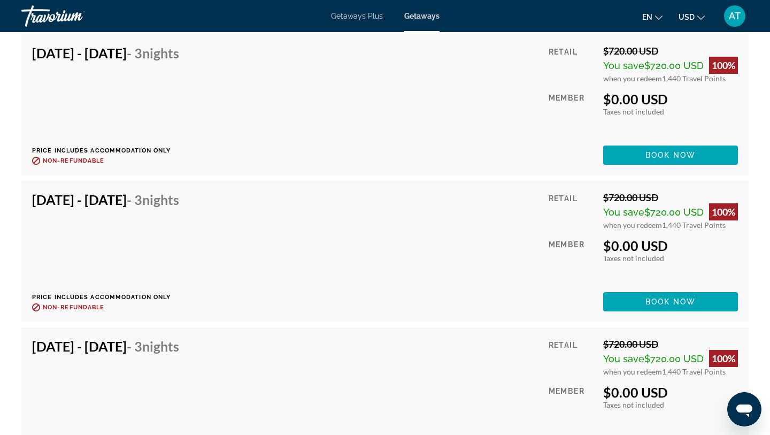
scroll to position [3434, 0]
